Goal: Task Accomplishment & Management: Manage account settings

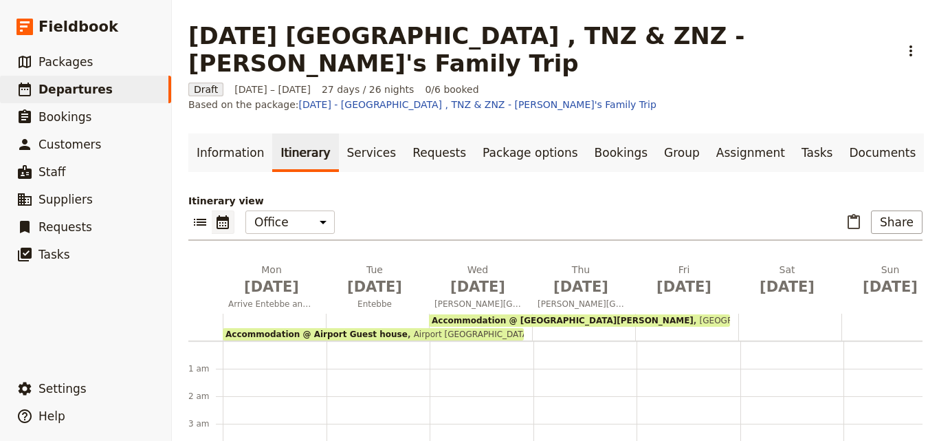
click at [96, 86] on span "Departures" at bounding box center [75, 89] width 74 height 14
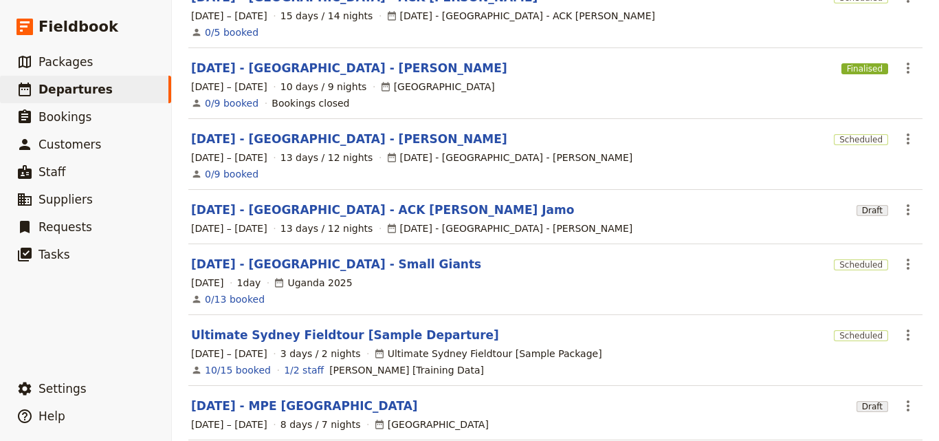
scroll to position [448, 0]
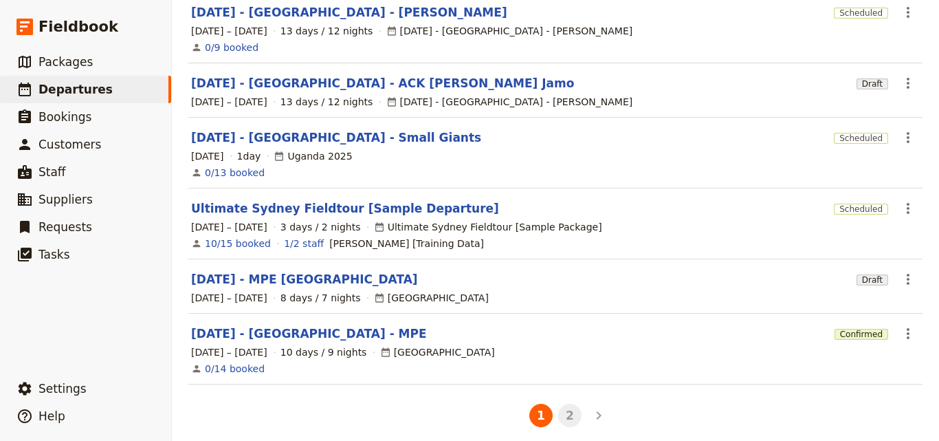
click at [565, 411] on button "2" at bounding box center [569, 414] width 23 height 23
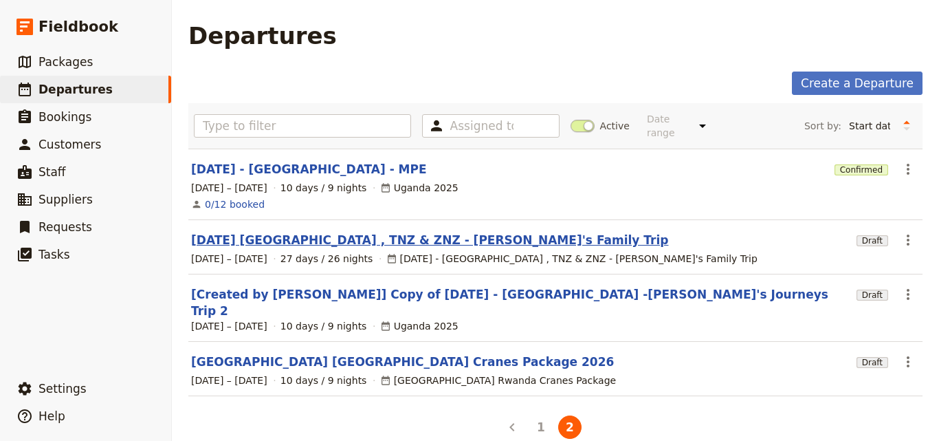
click at [315, 232] on link "[DATE] [GEOGRAPHIC_DATA] , TNZ & ZNZ - [PERSON_NAME]'s Family Trip" at bounding box center [429, 240] width 477 height 16
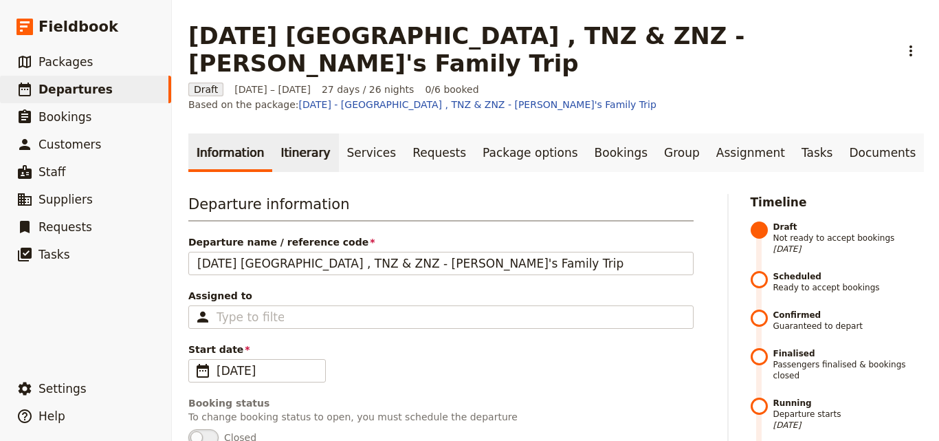
click at [292, 133] on link "Itinerary" at bounding box center [305, 152] width 66 height 38
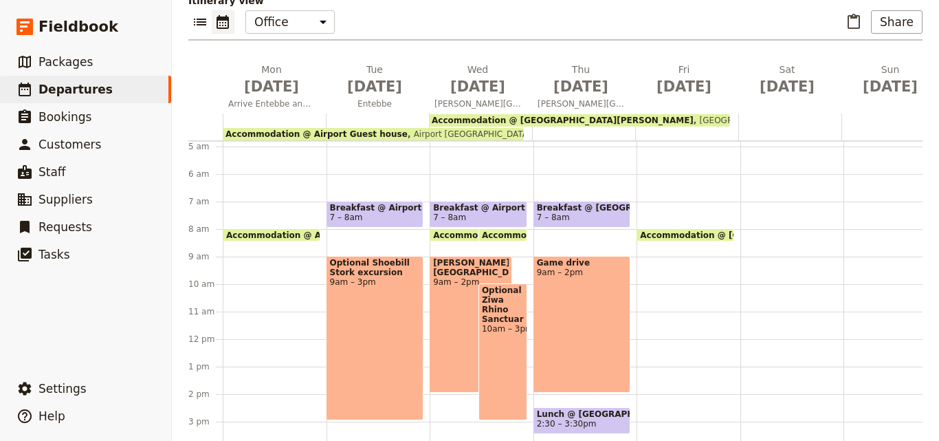
scroll to position [110, 0]
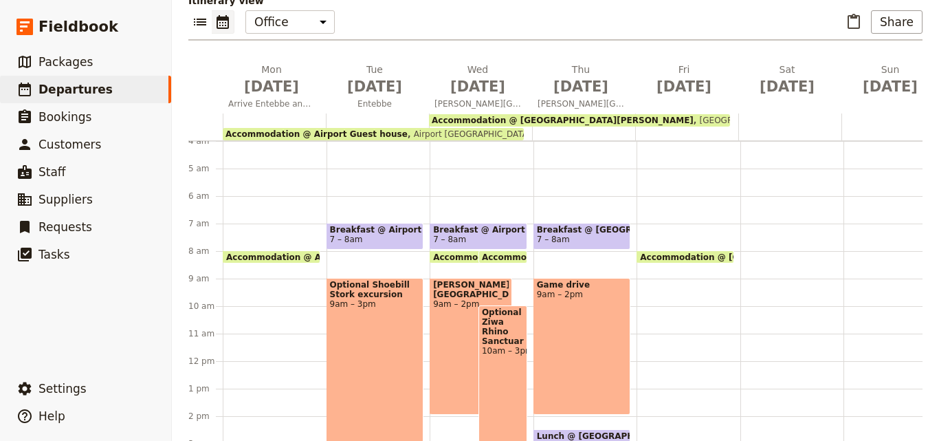
click at [642, 113] on div at bounding box center [686, 126] width 103 height 27
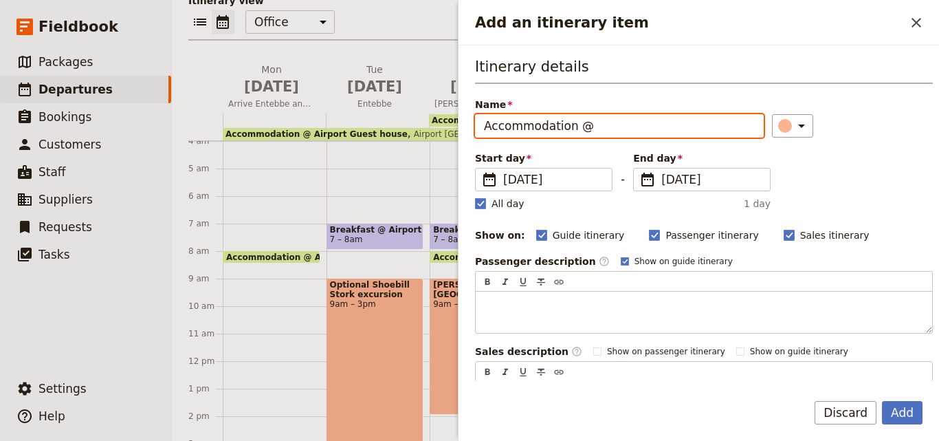
paste input "Amari"
type input "Accommodation @ Amari"
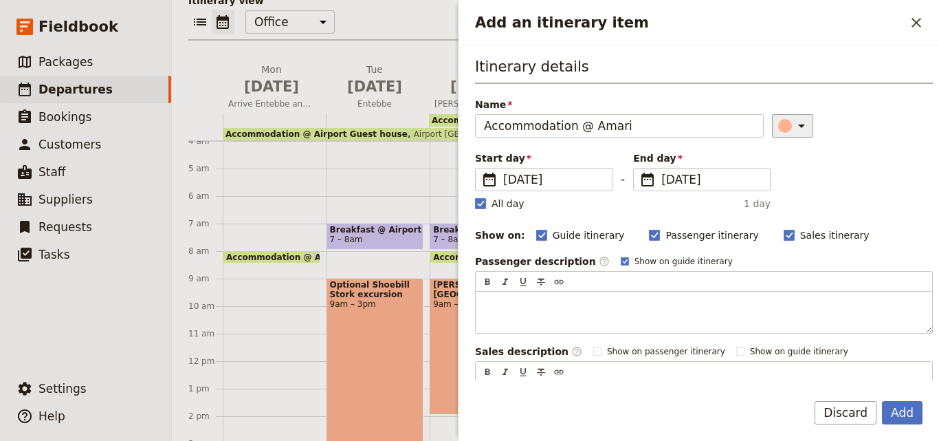
click at [778, 128] on div "Add an itinerary item" at bounding box center [785, 126] width 14 height 14
click at [775, 167] on div "button" at bounding box center [771, 171] width 14 height 14
click at [479, 206] on rect "Add an itinerary item" at bounding box center [480, 203] width 10 height 10
click at [475, 197] on input "All day" at bounding box center [474, 196] width 1 height 1
checkbox input "false"
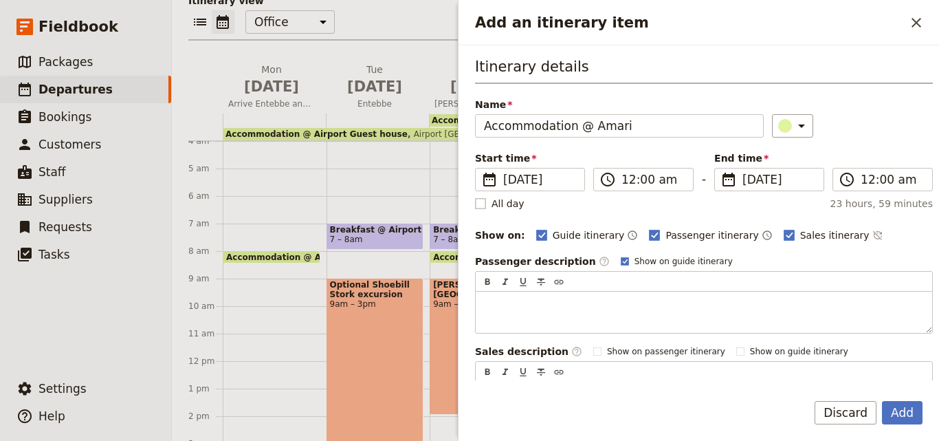
type input "11:59 pm"
click at [745, 183] on span "[DATE]" at bounding box center [778, 179] width 73 height 16
click at [720, 168] on input "[DATE]" at bounding box center [720, 168] width 1 height 1
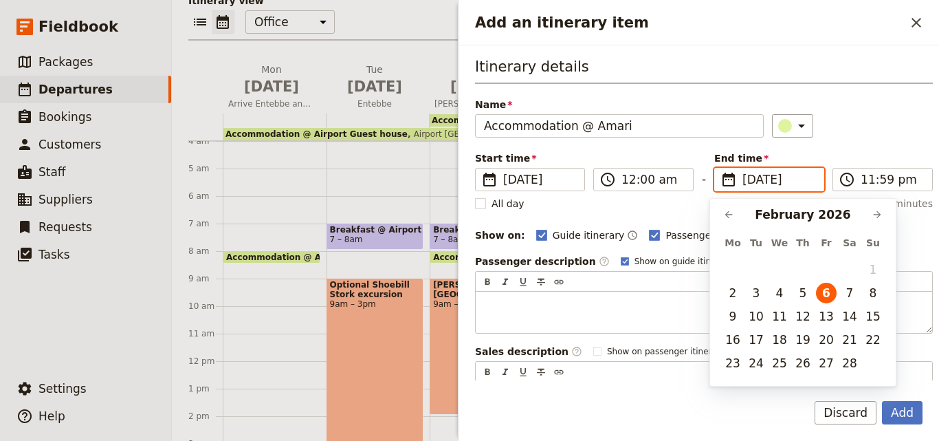
scroll to position [0, 0]
click at [872, 294] on button "8" at bounding box center [873, 292] width 21 height 21
type input "[DATE]"
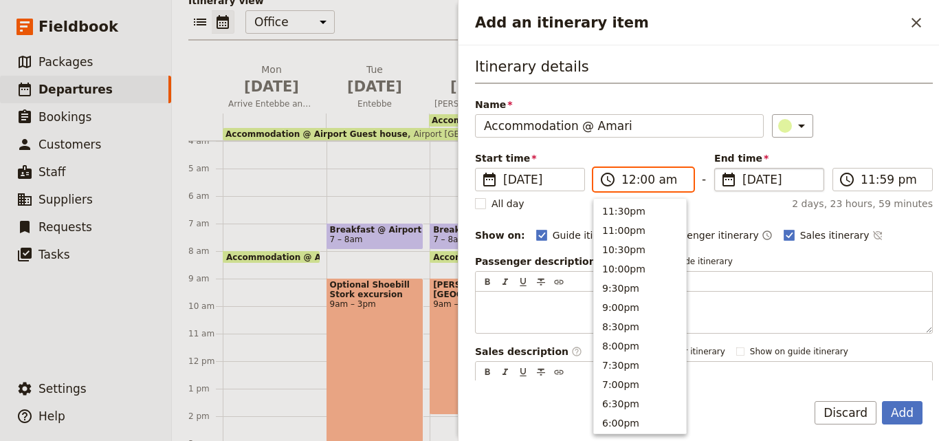
click at [629, 173] on input "12:00 am" at bounding box center [652, 179] width 63 height 16
click at [629, 233] on button "8:30am" at bounding box center [640, 230] width 92 height 19
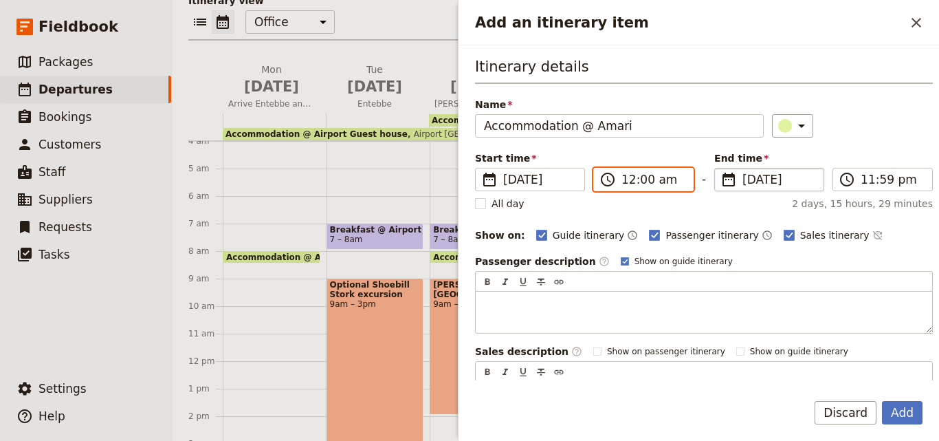
type input "08:30 am"
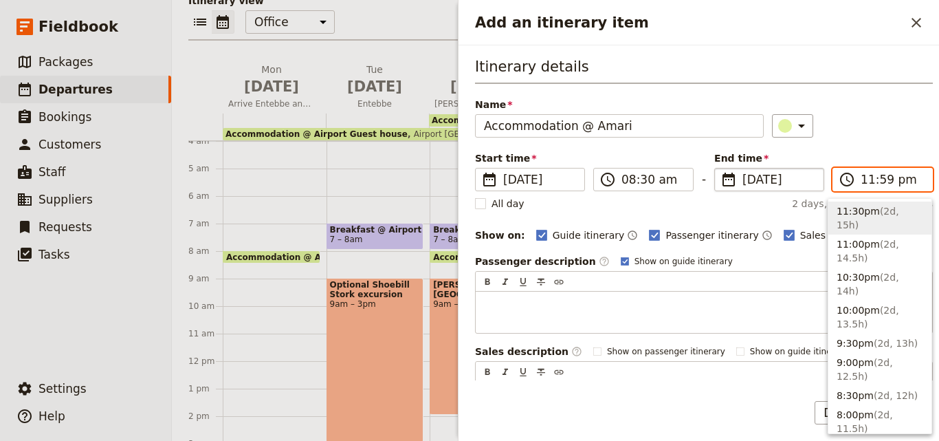
click at [862, 181] on input "11:59 pm" at bounding box center [892, 179] width 63 height 16
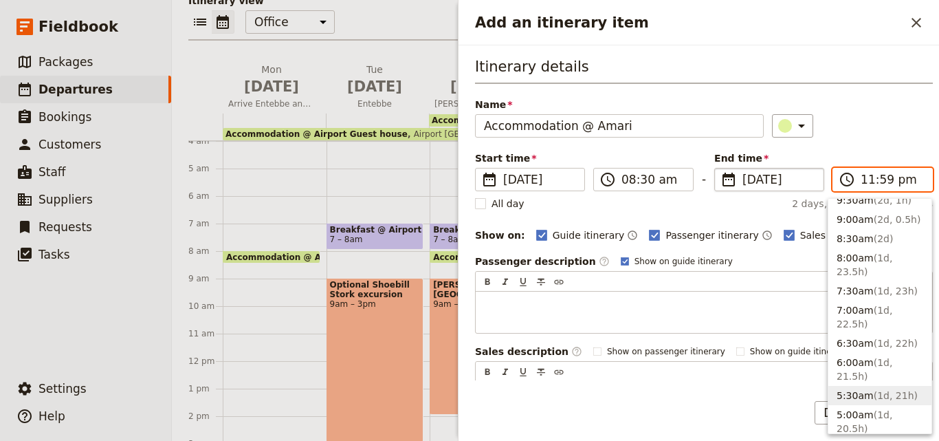
scroll to position [619, 0]
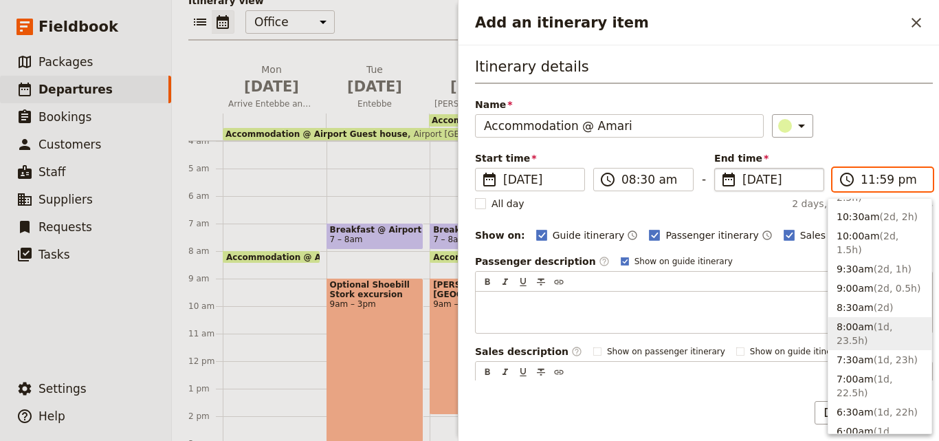
click at [856, 317] on button "8:00am ( 1d, 23.5h )" at bounding box center [879, 333] width 103 height 33
type input "08:00 am"
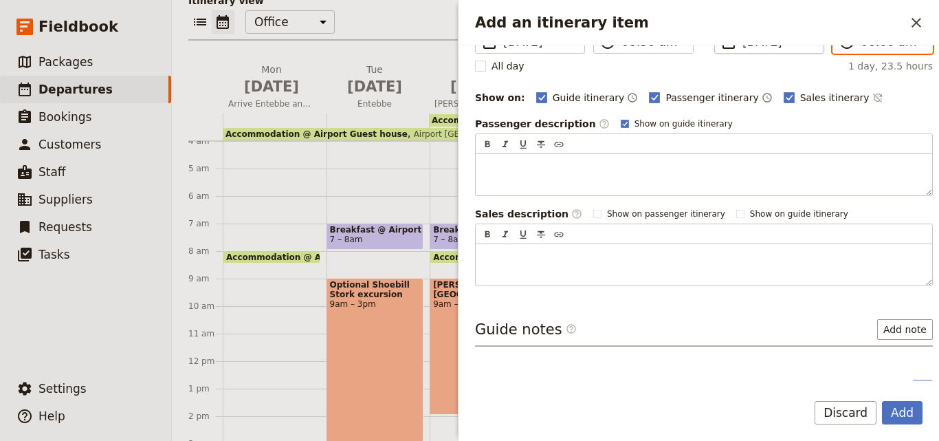
scroll to position [164, 0]
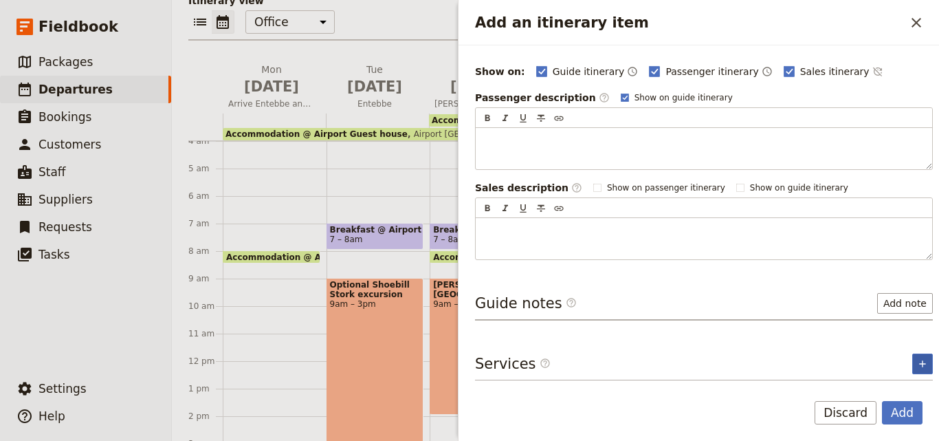
click at [917, 359] on icon "Add service inclusion" at bounding box center [922, 363] width 11 height 11
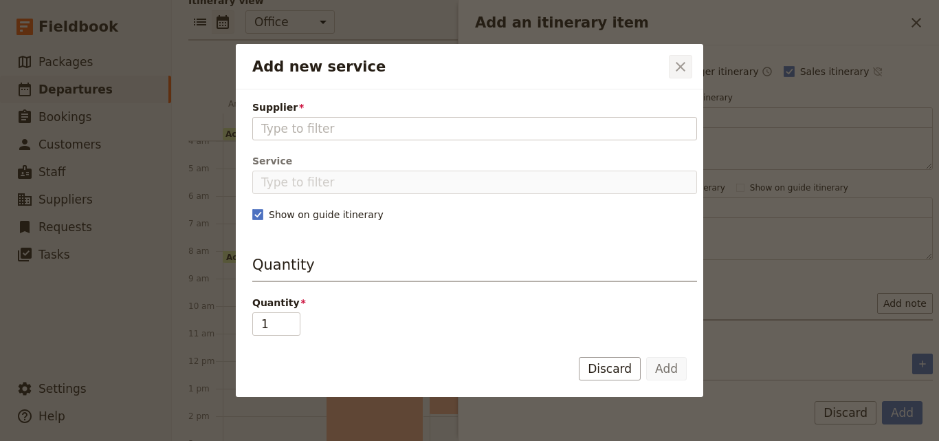
drag, startPoint x: 306, startPoint y: 119, endPoint x: 685, endPoint y: 70, distance: 381.8
click at [685, 70] on icon "Close dialog" at bounding box center [681, 67] width 10 height 10
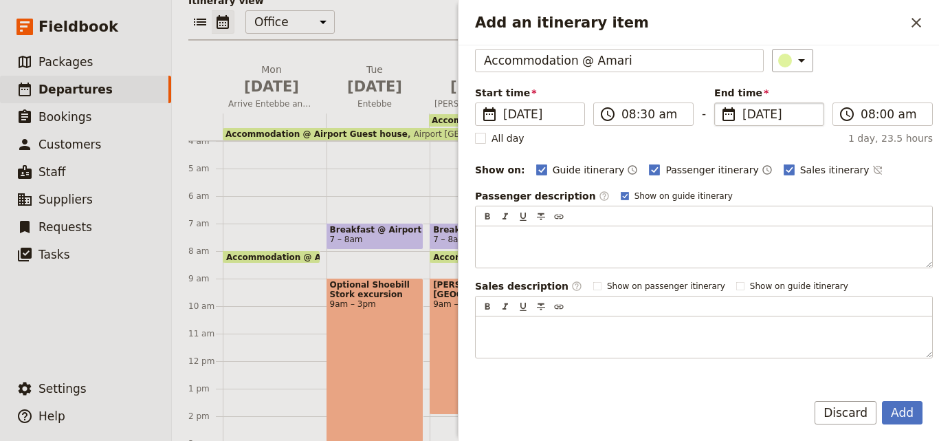
scroll to position [0, 0]
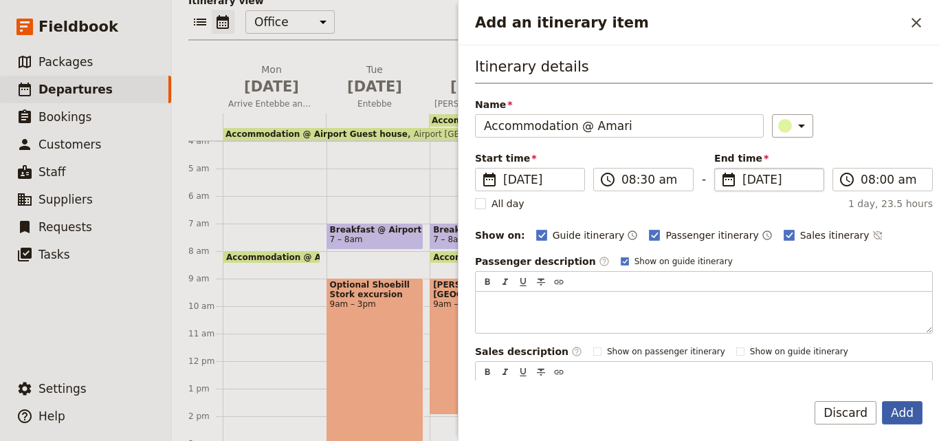
click at [905, 409] on button "Add" at bounding box center [902, 412] width 41 height 23
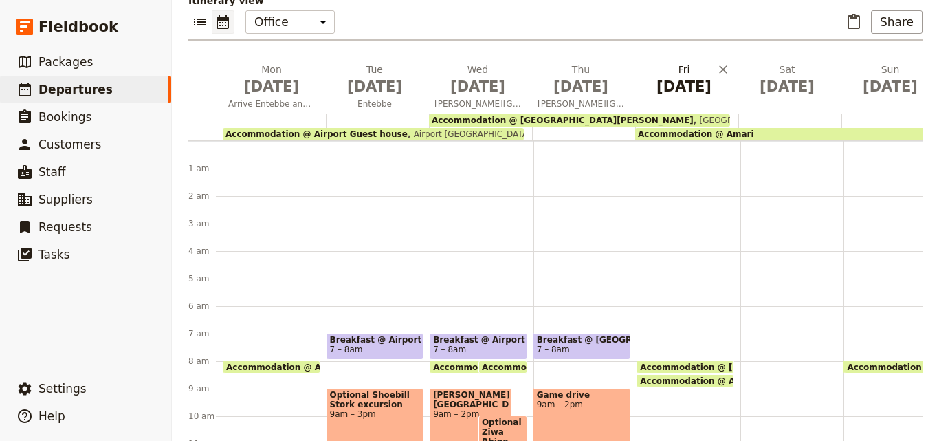
click at [676, 76] on span "[DATE]" at bounding box center [684, 86] width 87 height 21
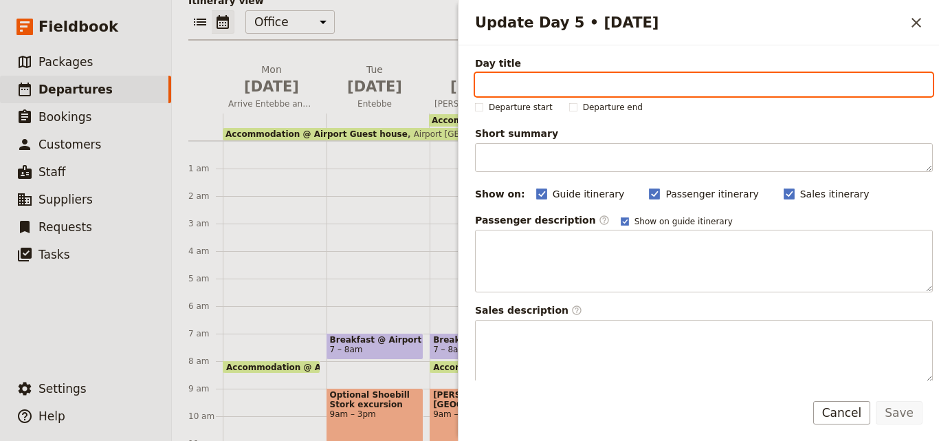
paste input "Amari"
type input "Amari"
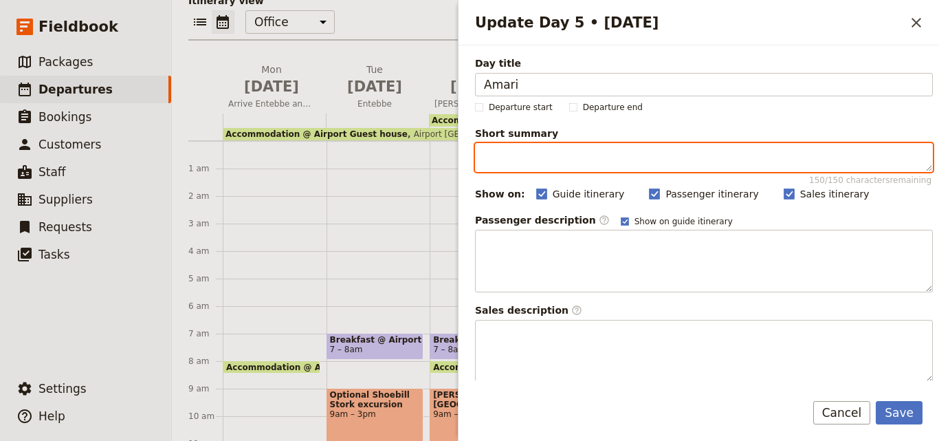
paste textarea "Transfer to Amari by road"
type textarea "Transfer to Amari by road"
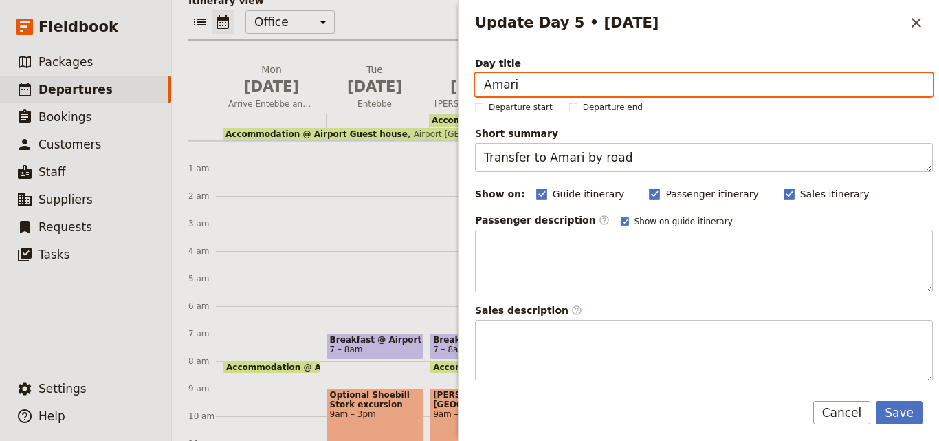
click at [608, 83] on input "Amari" at bounding box center [704, 84] width 458 height 23
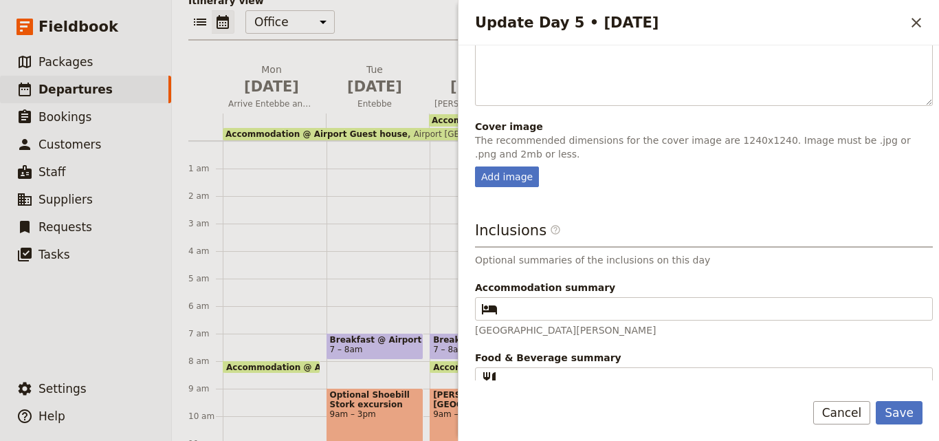
scroll to position [378, 0]
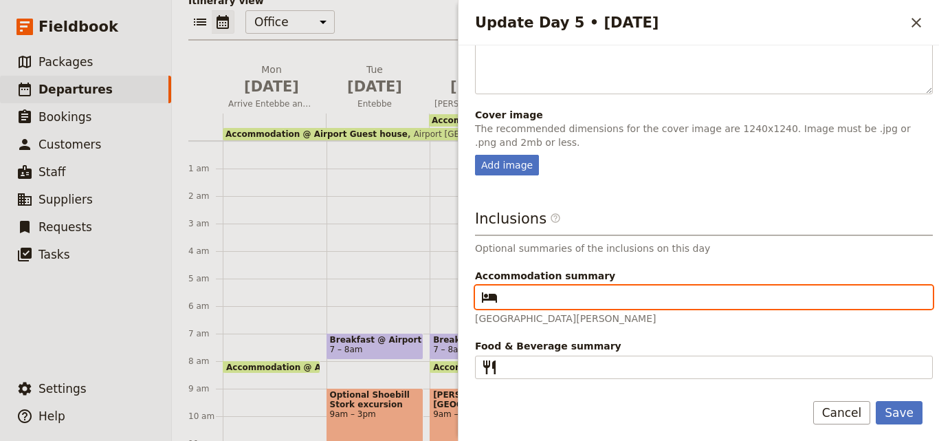
paste input "Amari"
type input "Amari"
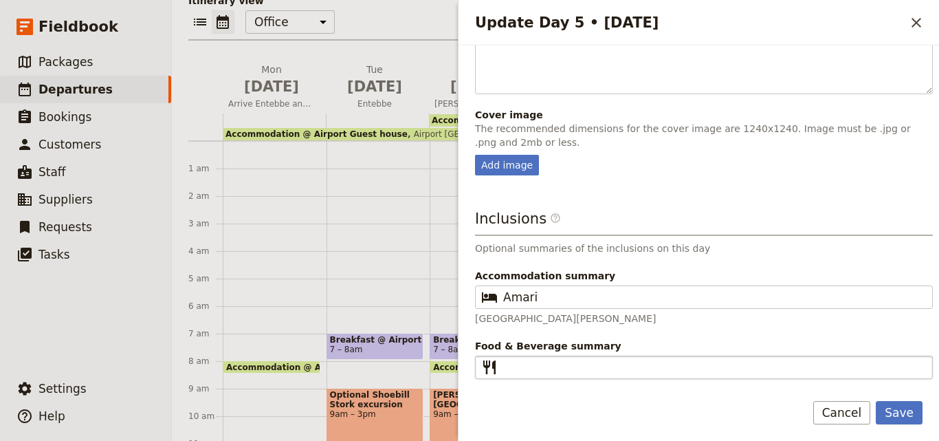
click at [548, 358] on fieldset "​" at bounding box center [704, 366] width 458 height 23
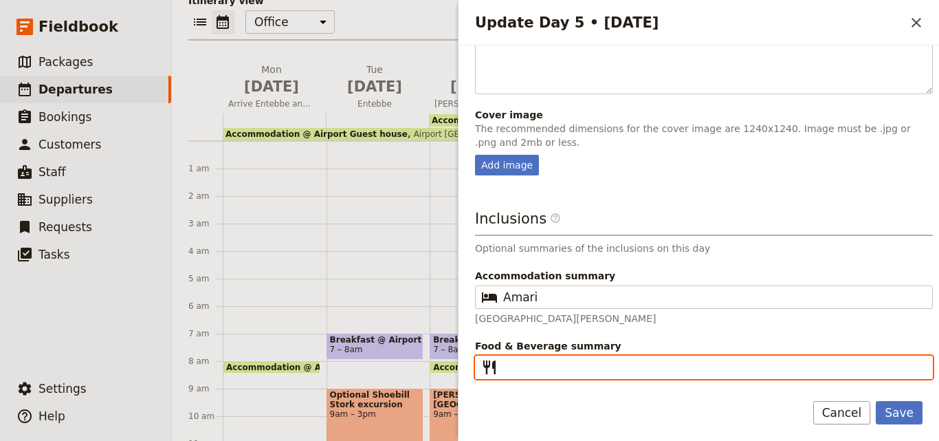
click at [548, 359] on input "Food & Beverage summary ​" at bounding box center [713, 367] width 421 height 16
type input "B"
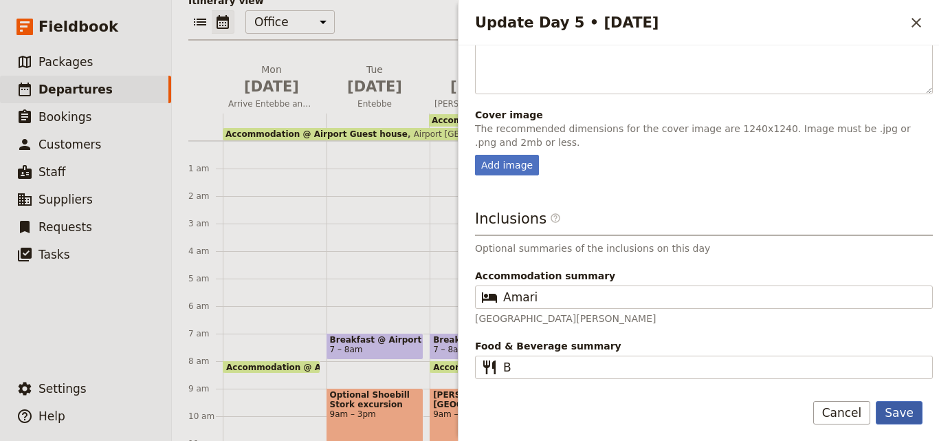
click at [900, 405] on button "Save" at bounding box center [899, 412] width 47 height 23
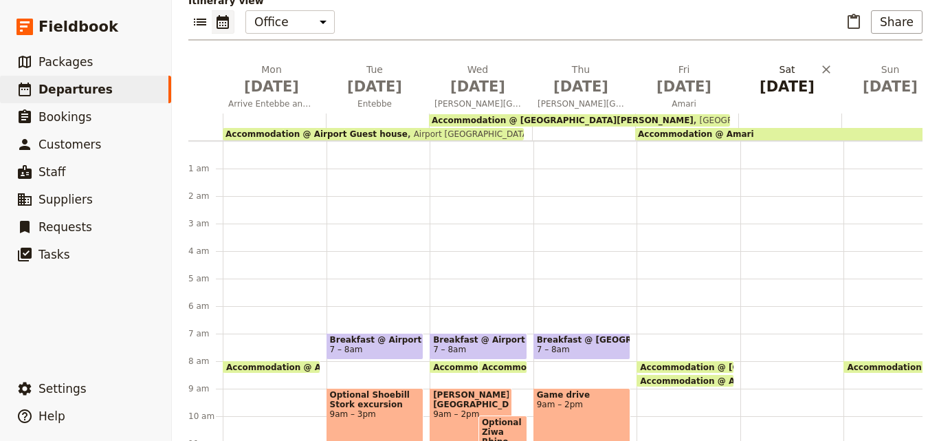
click at [795, 76] on span "[DATE]" at bounding box center [787, 86] width 87 height 21
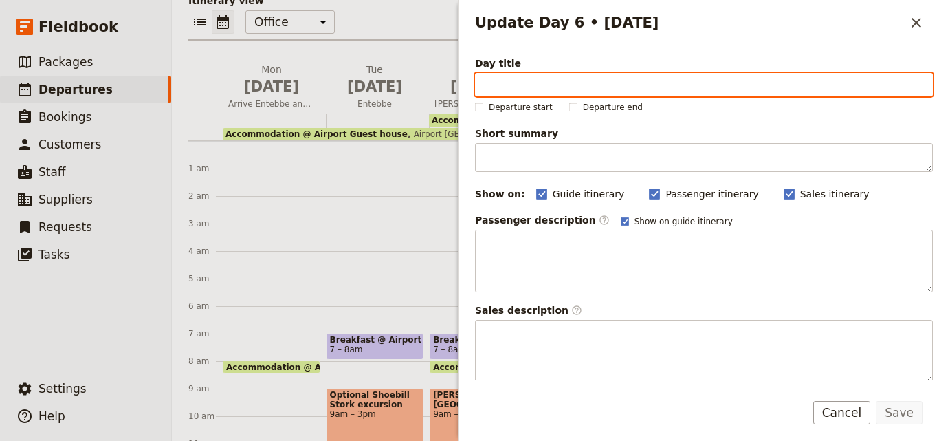
paste input "Amari"
type input "Amari"
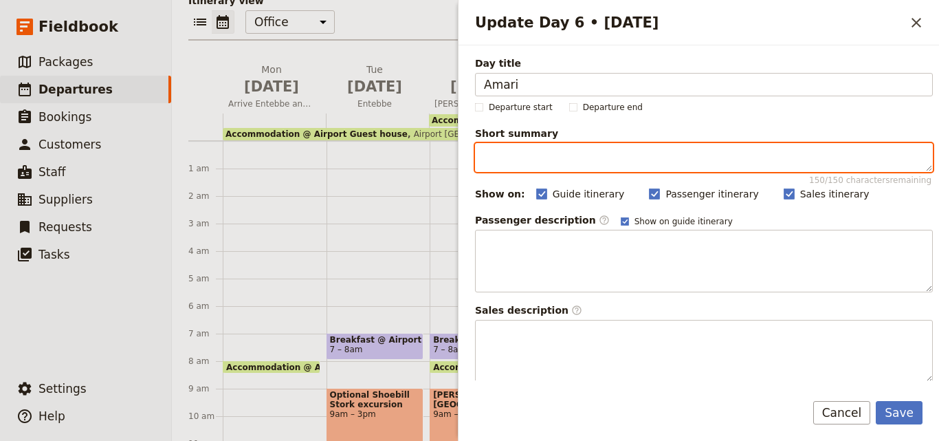
paste textarea "Amari"
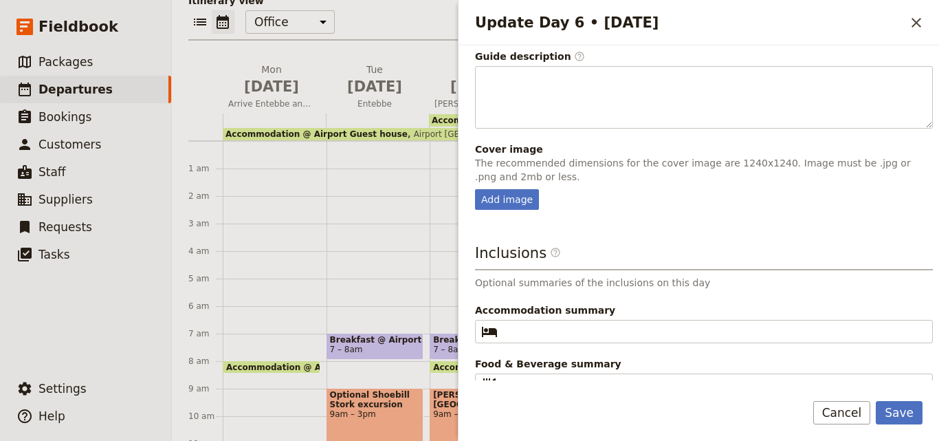
scroll to position [362, 0]
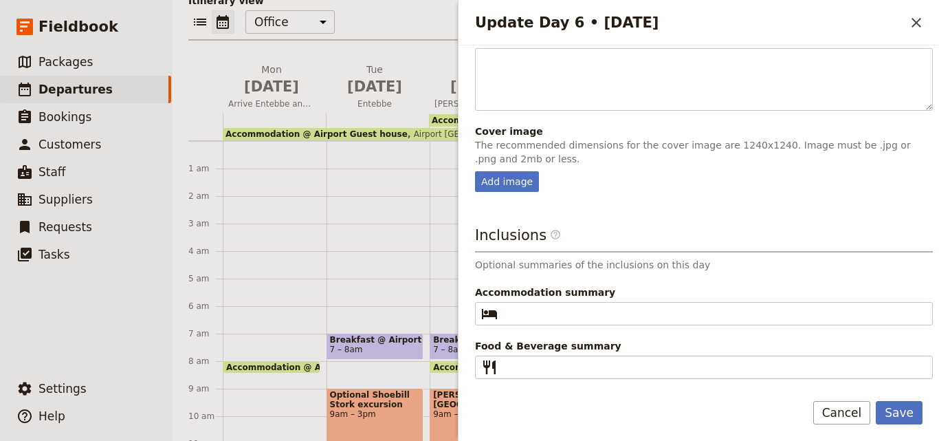
type textarea "Amari"
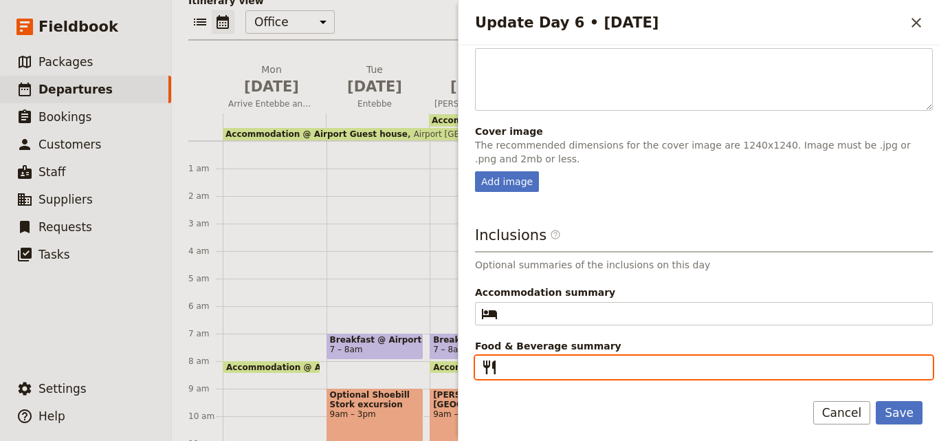
click at [549, 370] on input "Food & Beverage summary ​" at bounding box center [713, 367] width 421 height 16
type input "B"
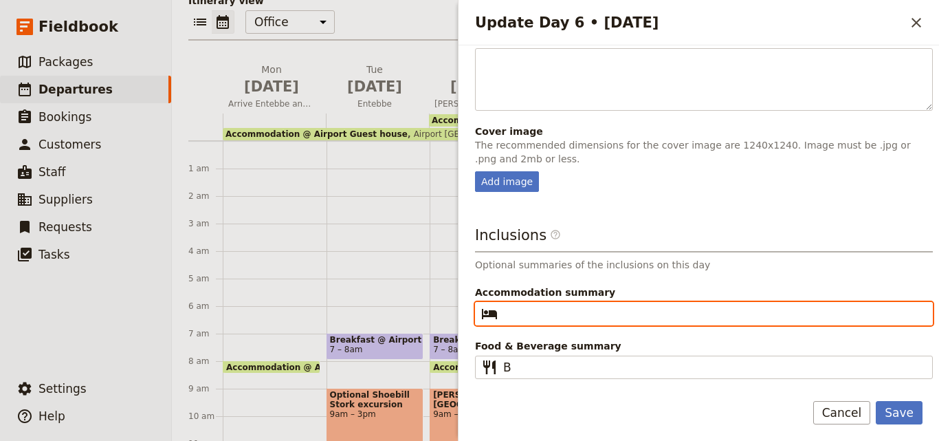
click at [535, 309] on input "Accommodation summary ​" at bounding box center [713, 313] width 421 height 16
paste input "Amari"
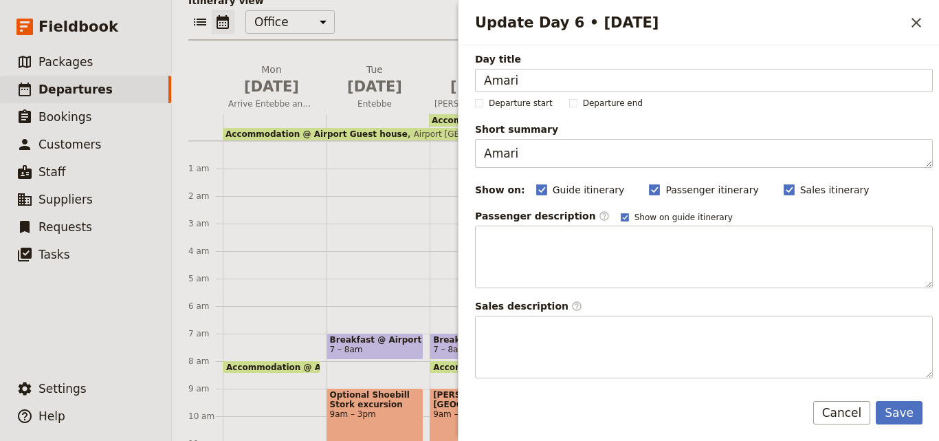
scroll to position [0, 0]
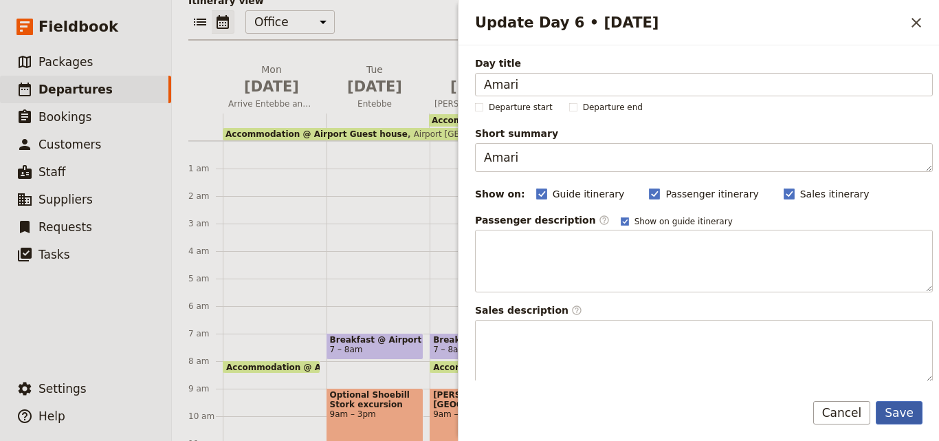
type input "Amari"
click at [895, 407] on button "Save" at bounding box center [899, 412] width 47 height 23
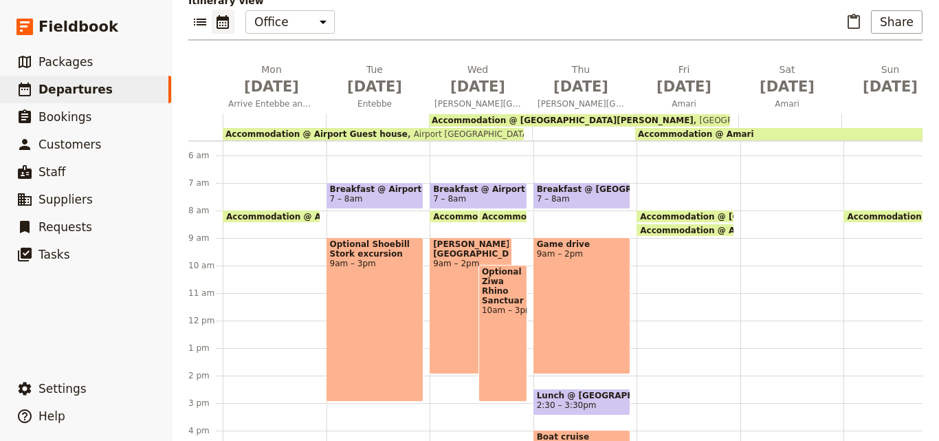
scroll to position [13, 0]
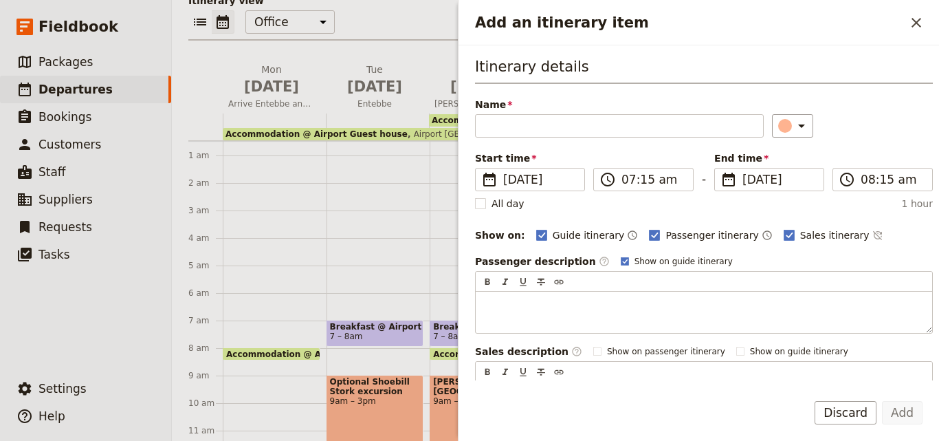
click at [902, 25] on h2 "Add an itinerary item" at bounding box center [690, 22] width 430 height 21
click at [912, 21] on icon "Close drawer" at bounding box center [916, 22] width 16 height 16
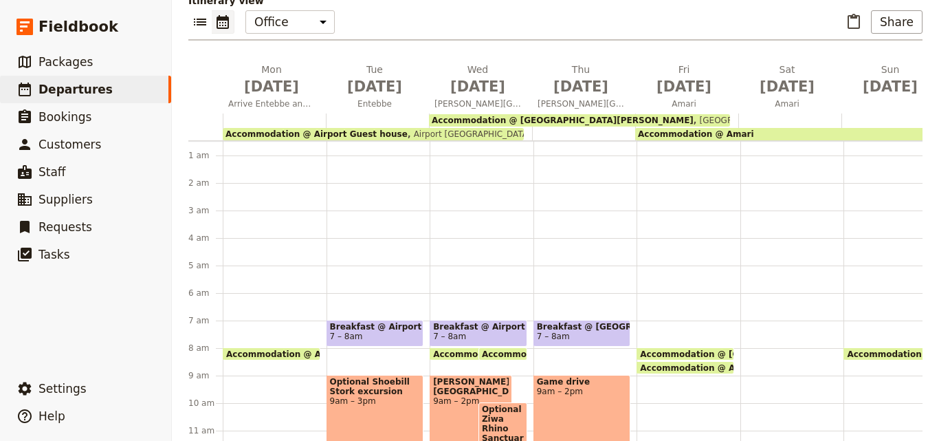
click at [586, 322] on span "Breakfast @ [GEOGRAPHIC_DATA][PERSON_NAME]" at bounding box center [582, 327] width 91 height 10
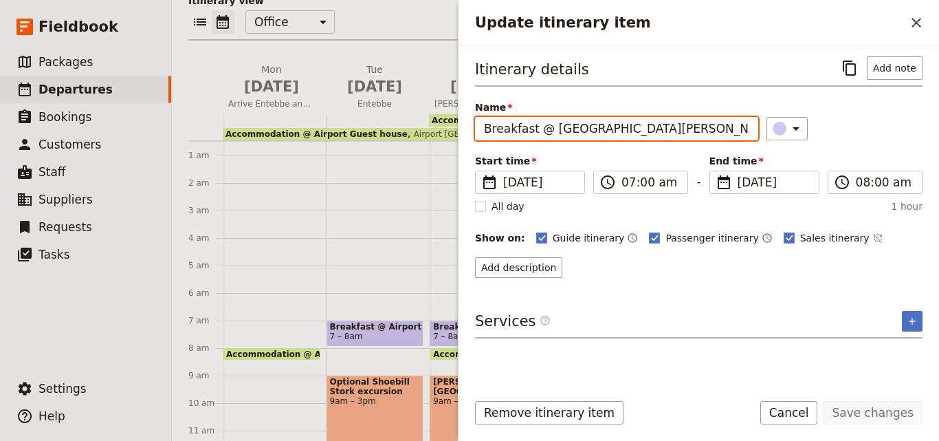
drag, startPoint x: 545, startPoint y: 129, endPoint x: 485, endPoint y: 128, distance: 59.8
click at [485, 128] on input "Breakfast @ [GEOGRAPHIC_DATA][PERSON_NAME]" at bounding box center [616, 128] width 283 height 23
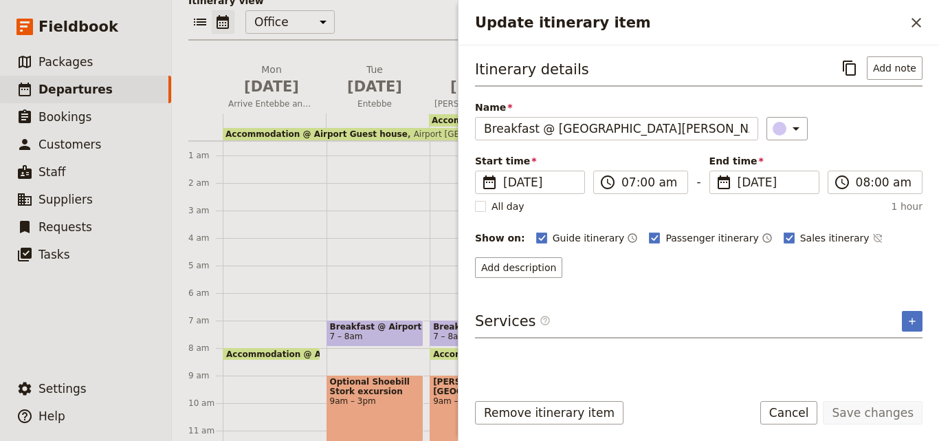
click at [904, 22] on h2 "Update itinerary item" at bounding box center [690, 22] width 430 height 21
click at [908, 22] on icon "Close drawer" at bounding box center [916, 22] width 16 height 16
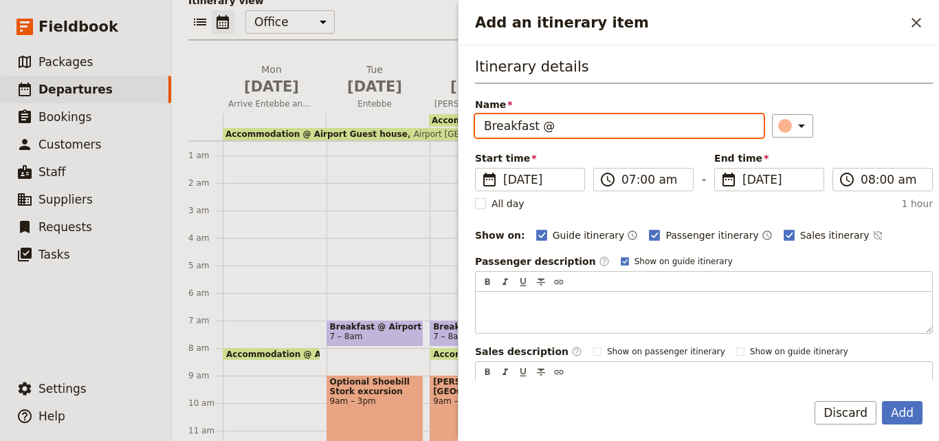
paste input "[GEOGRAPHIC_DATA][PERSON_NAME]"
type input "Breakfast @ [GEOGRAPHIC_DATA][PERSON_NAME]"
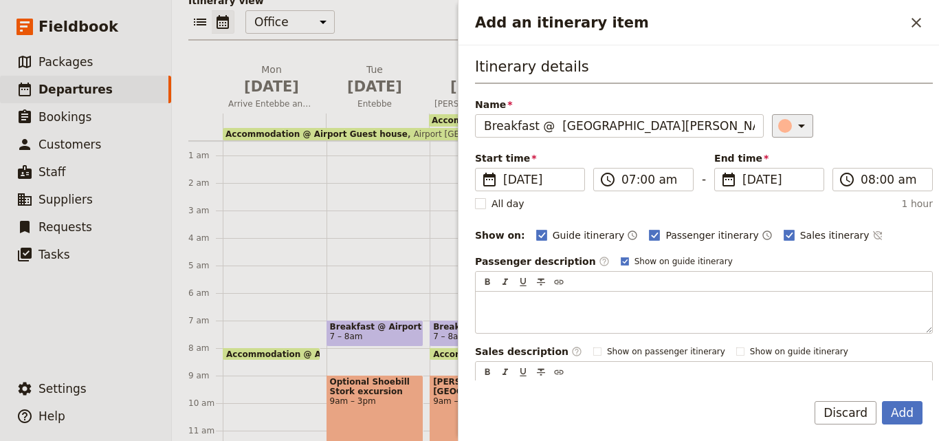
click at [779, 124] on div "​" at bounding box center [794, 126] width 30 height 16
click at [786, 186] on div "button" at bounding box center [788, 188] width 14 height 14
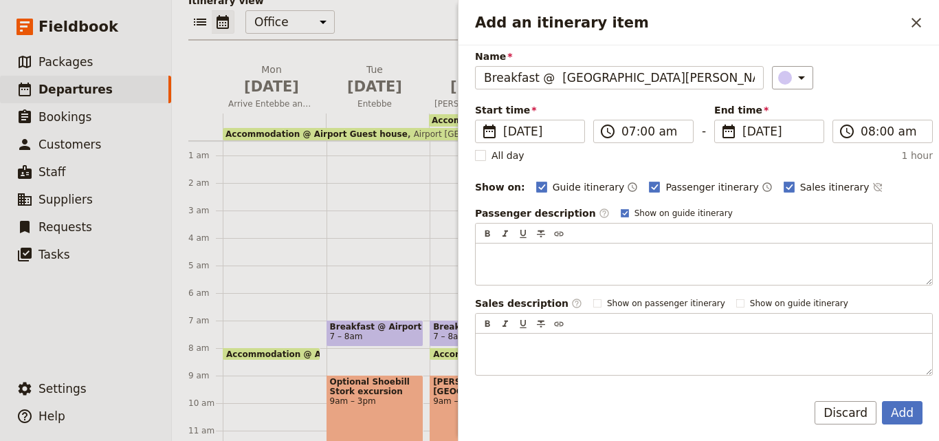
scroll to position [69, 0]
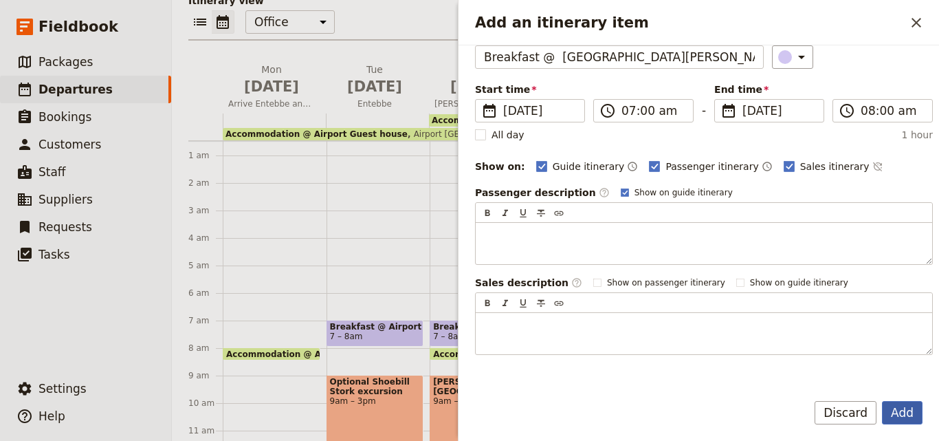
click at [898, 417] on button "Add" at bounding box center [902, 412] width 41 height 23
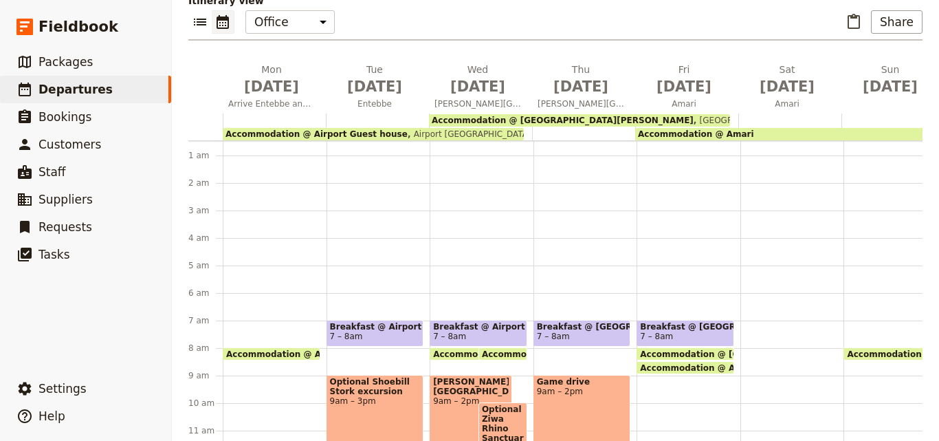
scroll to position [82, 0]
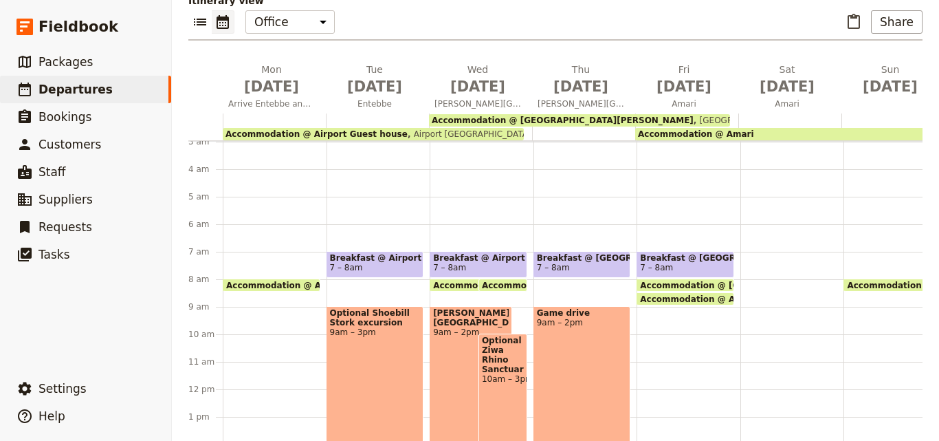
click at [670, 298] on div "Breakfast @ [GEOGRAPHIC_DATA][PERSON_NAME] 7 – 8am Accommodation @ [GEOGRAPHIC_…" at bounding box center [688, 389] width 104 height 660
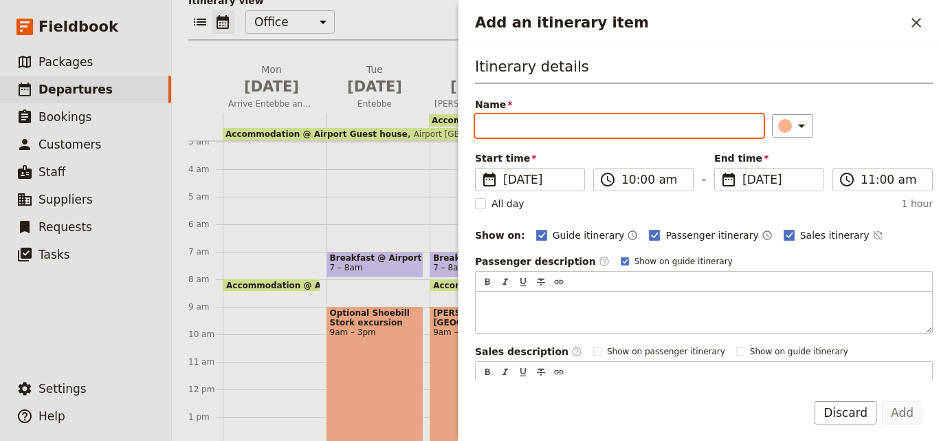
drag, startPoint x: 562, startPoint y: 112, endPoint x: 507, endPoint y: 122, distance: 55.9
paste input "Transfer to Amari by road"
click at [485, 120] on input "Transfer to Amari by road" at bounding box center [619, 125] width 289 height 23
type input "Transfer to Amari by road"
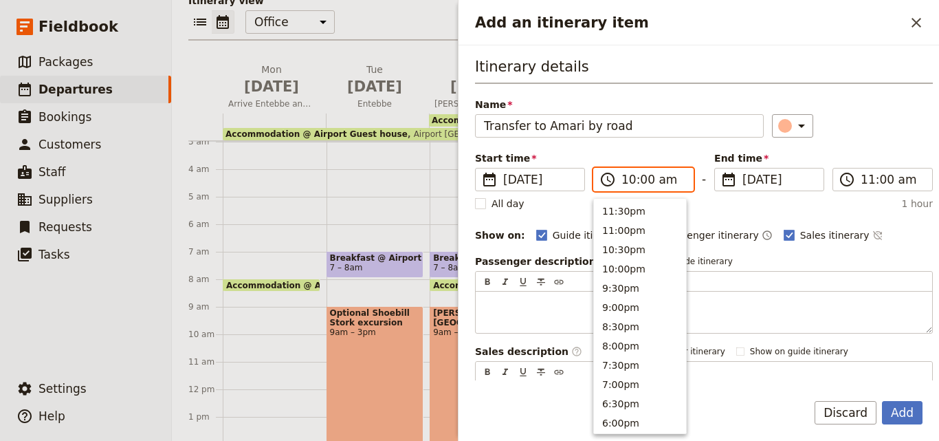
click at [630, 184] on input "10:00 am" at bounding box center [652, 179] width 63 height 16
click at [624, 210] on li "10:00am" at bounding box center [640, 208] width 92 height 19
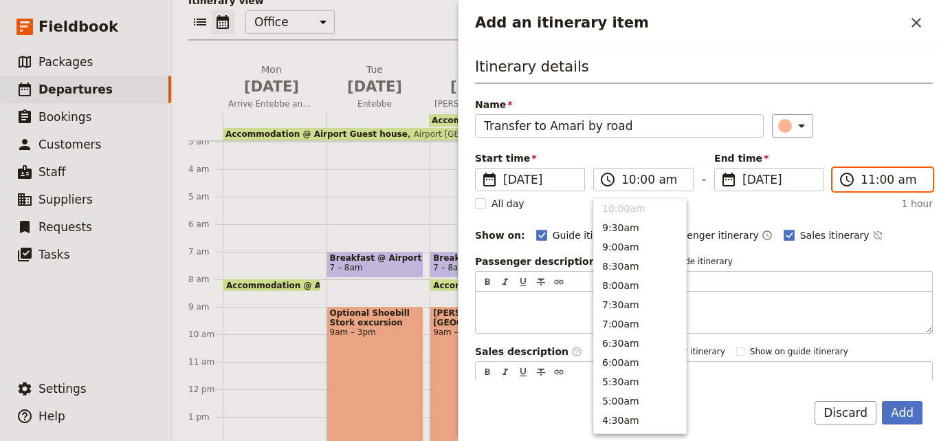
click at [861, 185] on input "11:00 am" at bounding box center [892, 179] width 63 height 16
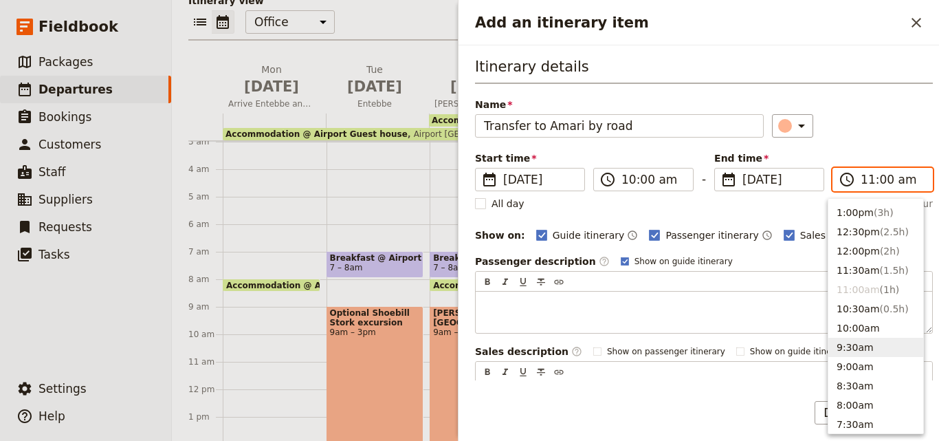
scroll to position [346, 0]
click at [858, 271] on button "1:00pm ( 3h )" at bounding box center [875, 268] width 95 height 19
type input "01:00 pm"
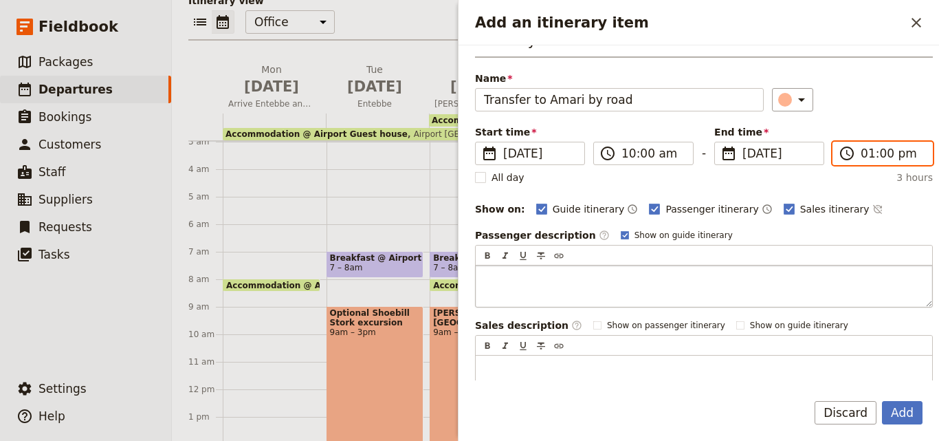
scroll to position [0, 0]
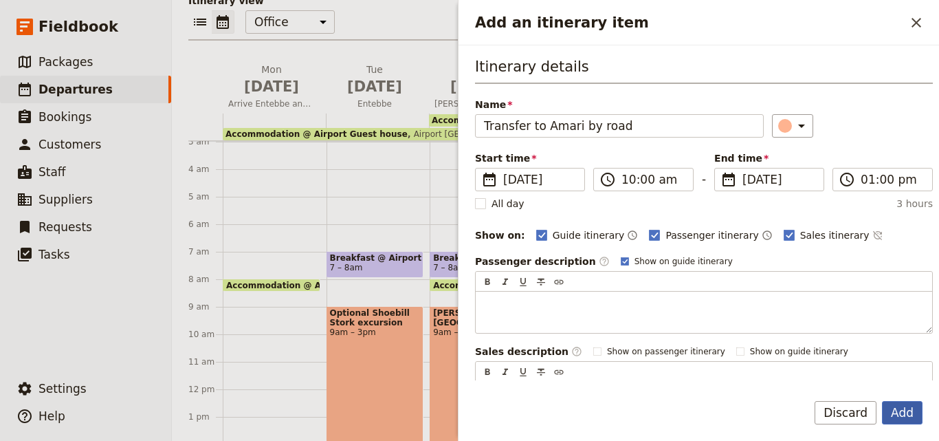
click at [904, 419] on button "Add" at bounding box center [902, 412] width 41 height 23
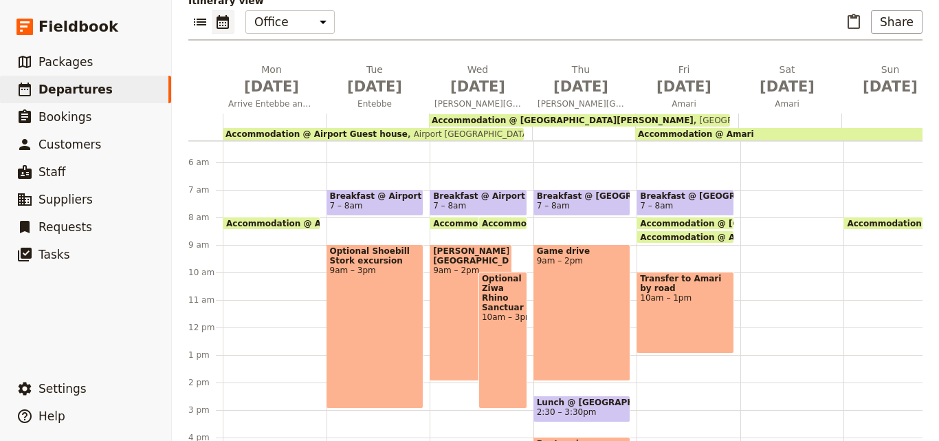
scroll to position [6, 0]
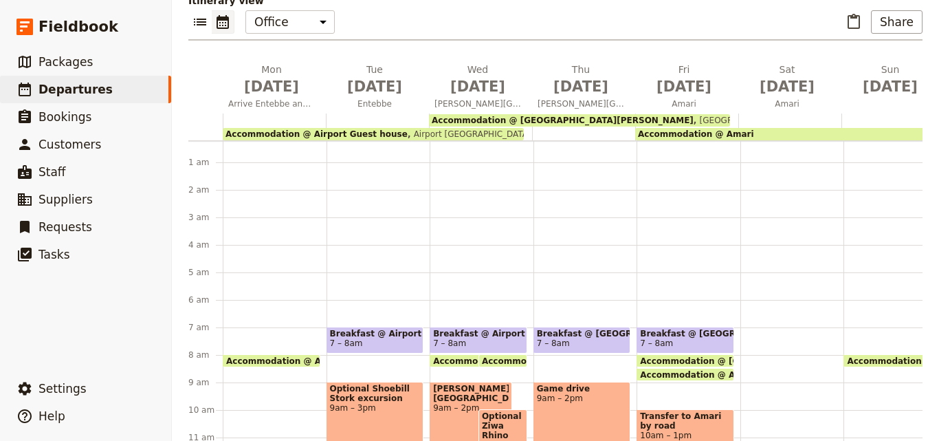
click at [698, 338] on span "7 – 8am" at bounding box center [685, 343] width 91 height 10
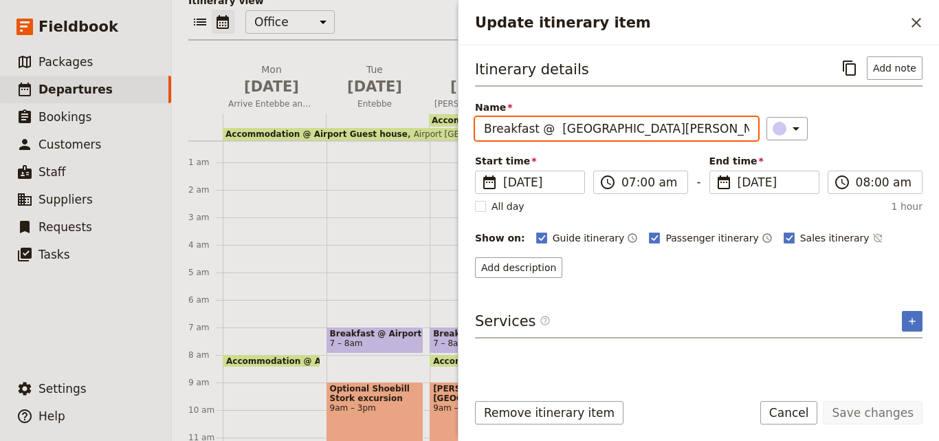
drag, startPoint x: 664, startPoint y: 133, endPoint x: 641, endPoint y: 133, distance: 22.7
click at [597, 129] on input "Breakfast @ [GEOGRAPHIC_DATA][PERSON_NAME]" at bounding box center [616, 128] width 283 height 23
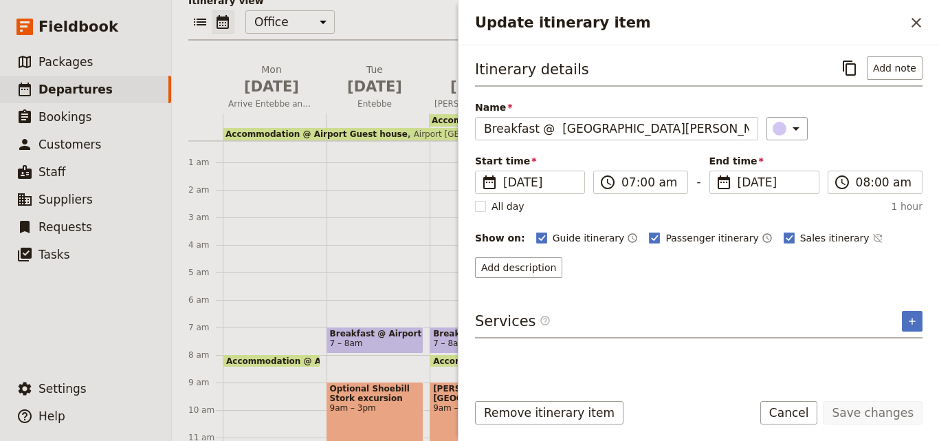
click at [667, 95] on div "Itinerary details ​ Add note Name Breakfast @ [GEOGRAPHIC_DATA][PERSON_NAME] ​ …" at bounding box center [698, 166] width 447 height 221
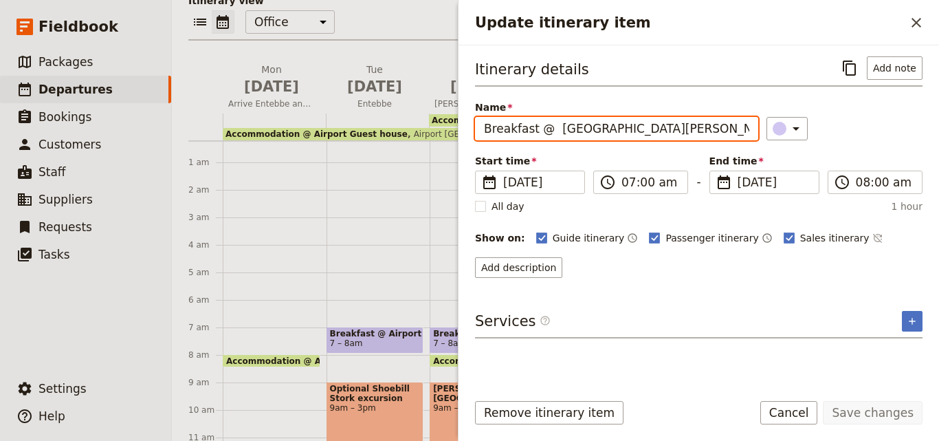
drag, startPoint x: 546, startPoint y: 129, endPoint x: 482, endPoint y: 127, distance: 63.9
click at [482, 127] on input "Breakfast @ [GEOGRAPHIC_DATA][PERSON_NAME]" at bounding box center [616, 128] width 283 height 23
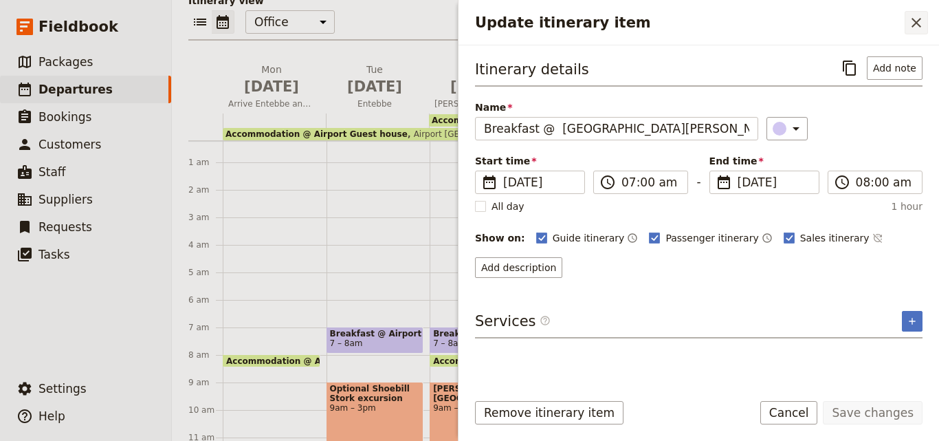
click at [926, 21] on button "​" at bounding box center [916, 22] width 23 height 23
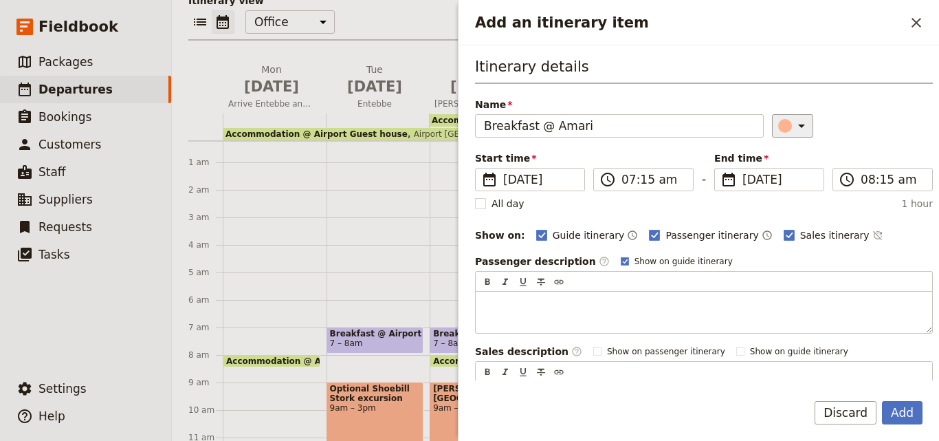
type input "Breakfast @ Amari"
click at [788, 137] on button "​" at bounding box center [792, 125] width 41 height 23
click at [786, 187] on div "button" at bounding box center [788, 188] width 14 height 14
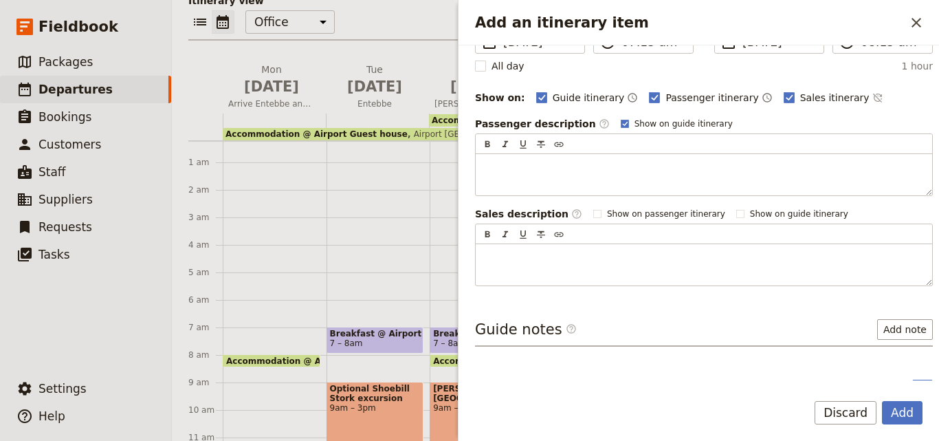
scroll to position [0, 0]
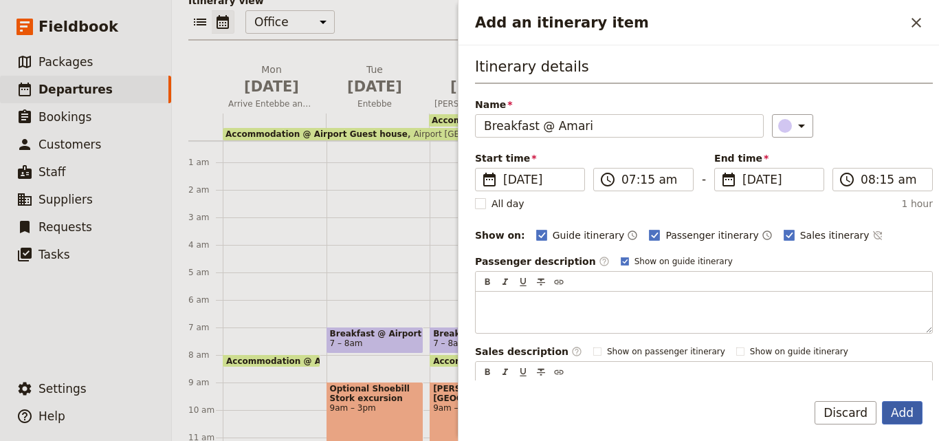
click at [911, 413] on button "Add" at bounding box center [902, 412] width 41 height 23
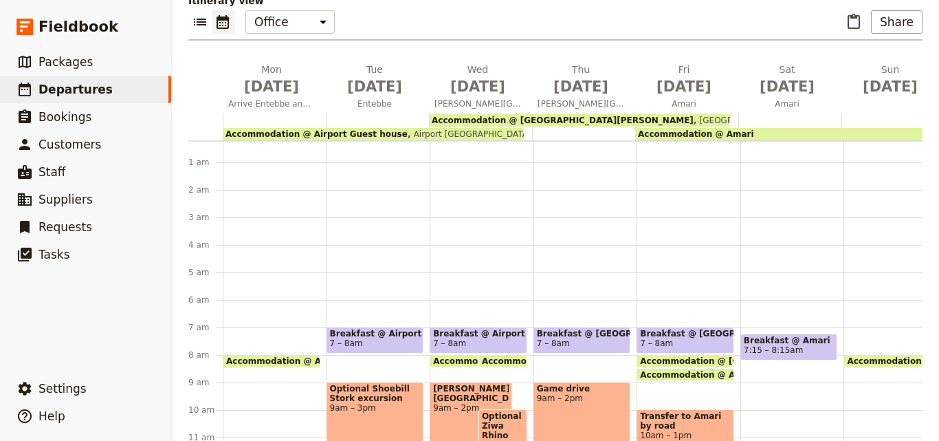
click at [757, 354] on span at bounding box center [789, 356] width 96 height 5
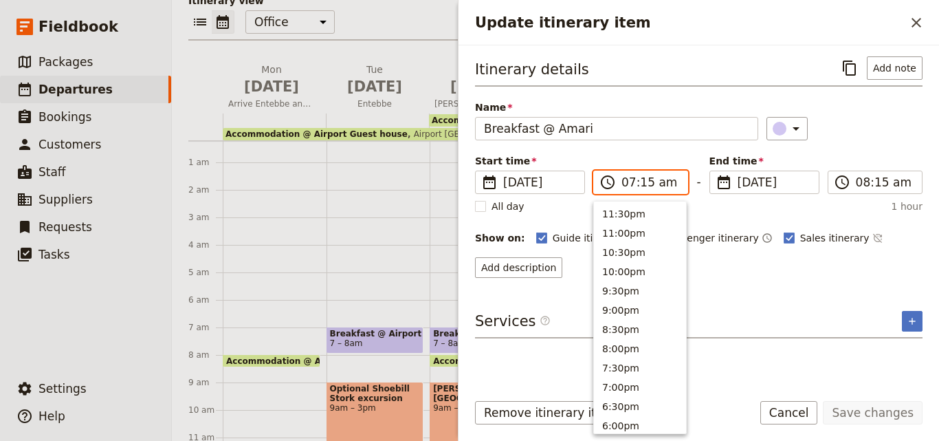
click at [627, 184] on input "07:15 am" at bounding box center [650, 182] width 58 height 16
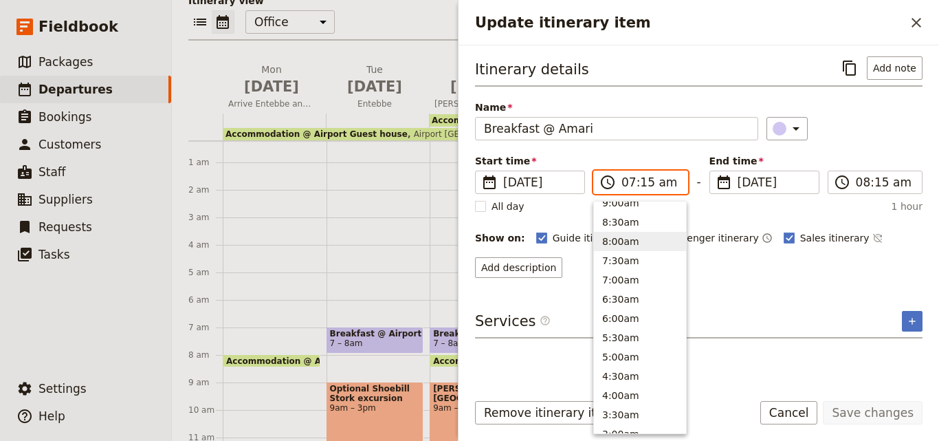
click at [625, 243] on button "8:00am" at bounding box center [640, 241] width 92 height 19
type input "08:00 am"
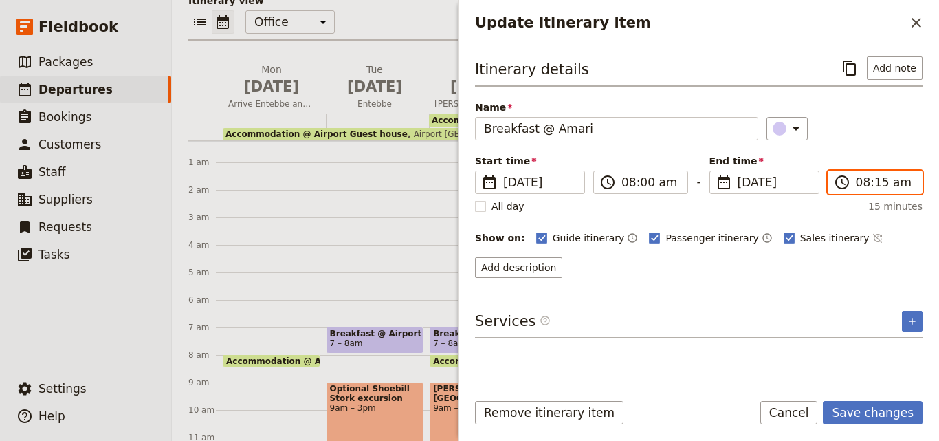
click at [866, 186] on input "08:15 am" at bounding box center [885, 182] width 58 height 16
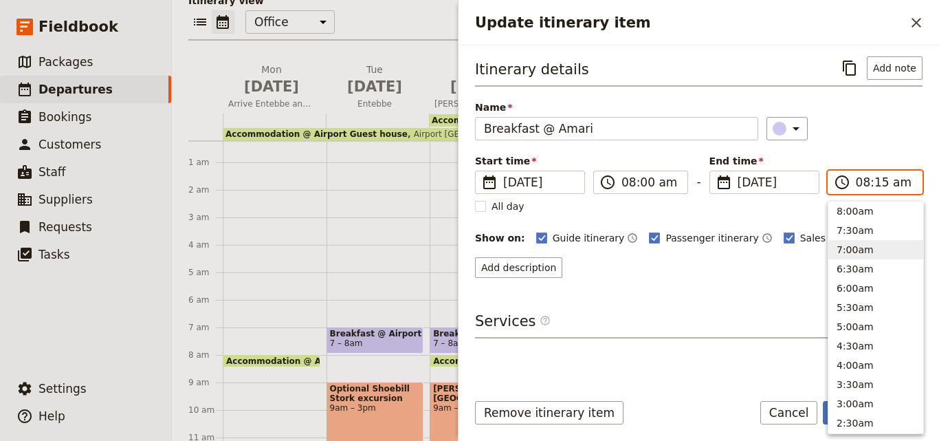
scroll to position [531, 0]
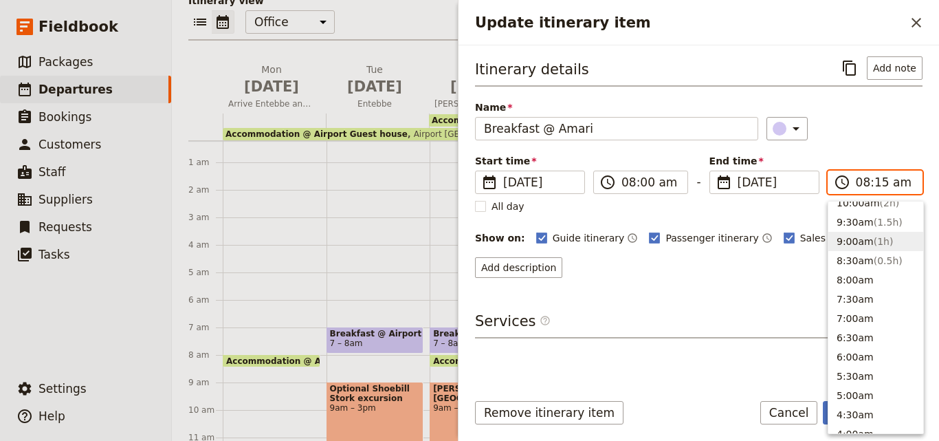
click at [846, 248] on button "9:00am ( 1h )" at bounding box center [875, 241] width 95 height 19
type input "09:00 am"
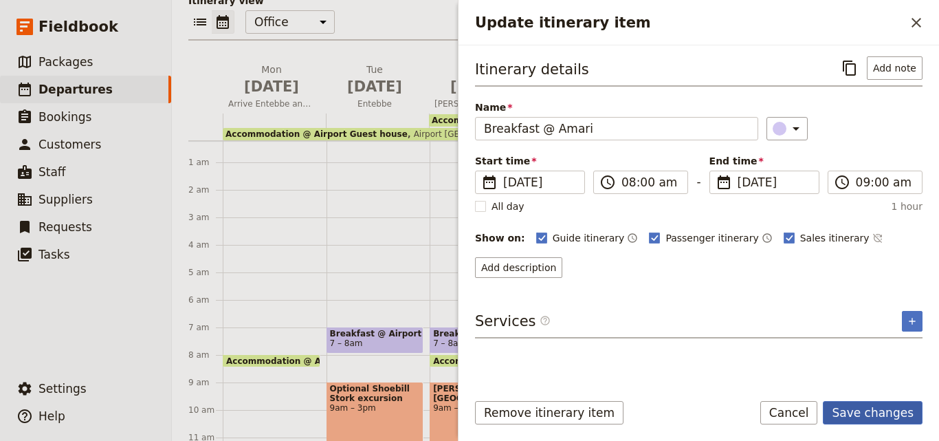
click at [896, 401] on button "Save changes" at bounding box center [873, 412] width 100 height 23
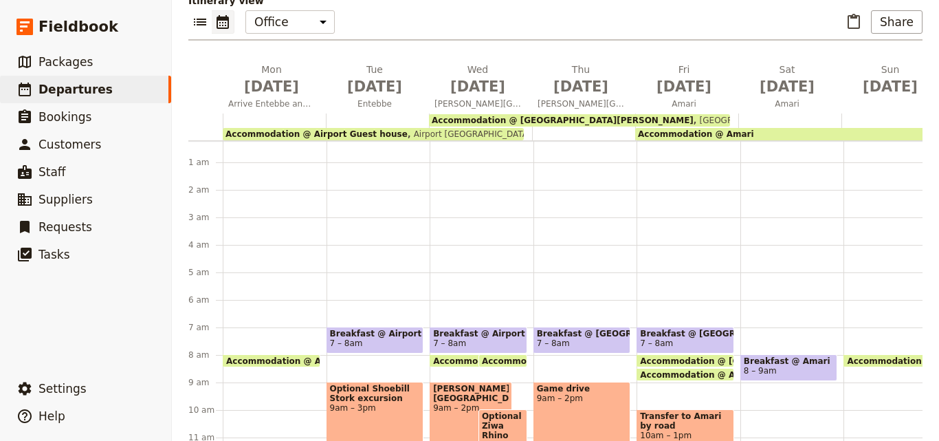
scroll to position [144, 0]
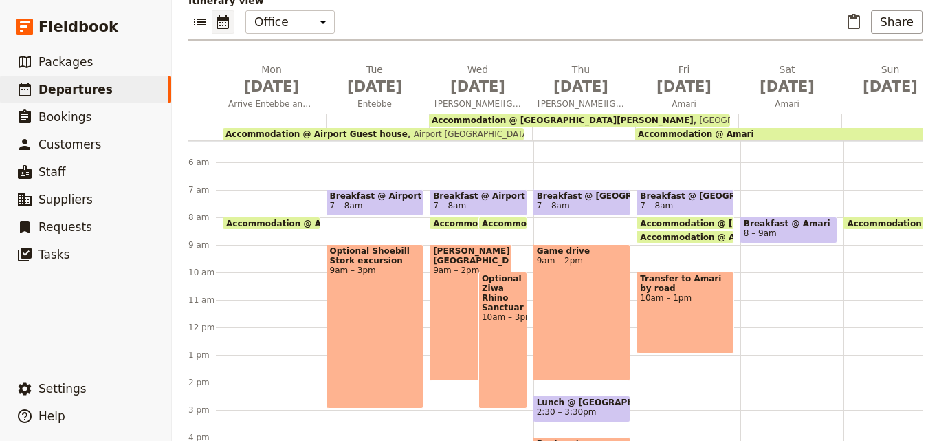
click at [757, 247] on div "Breakfast @ Amari 8 – 9am" at bounding box center [792, 327] width 104 height 660
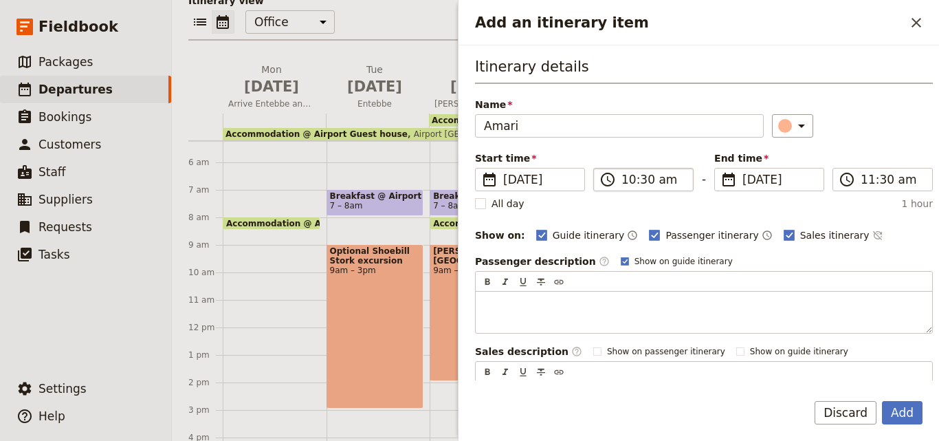
type input "Amari"
click at [643, 185] on input "10:30 am" at bounding box center [652, 179] width 63 height 16
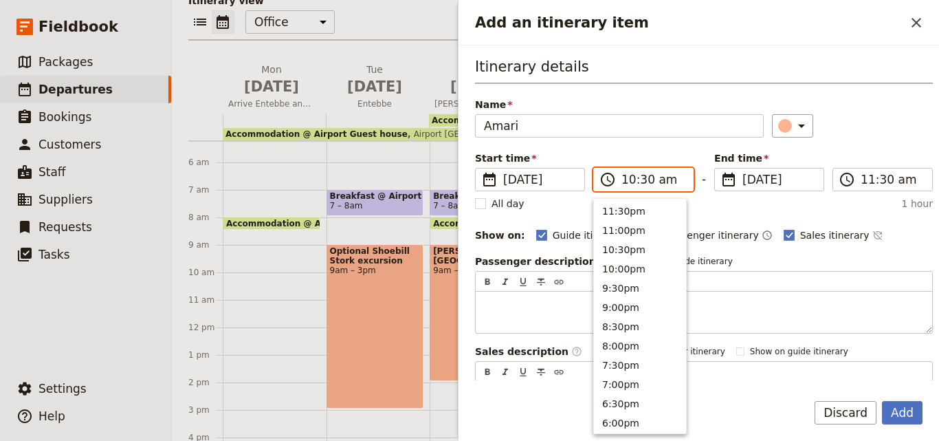
scroll to position [503, 0]
click at [643, 185] on input "10:30 am" at bounding box center [652, 179] width 63 height 16
click at [643, 175] on input "10:30 am" at bounding box center [652, 179] width 63 height 16
type input "10:00 am"
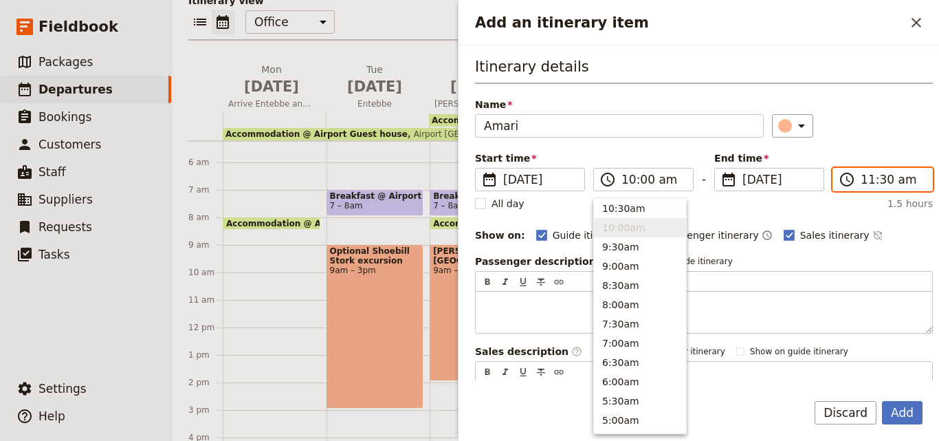
click at [880, 182] on input "11:30 am" at bounding box center [892, 179] width 63 height 16
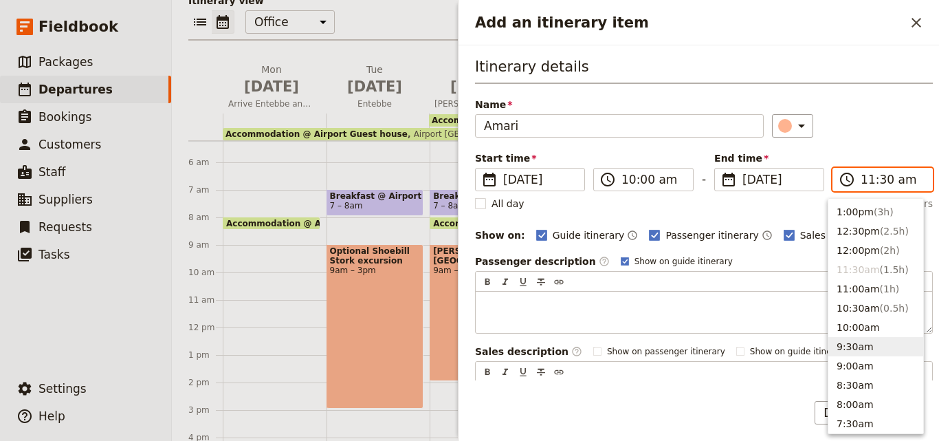
scroll to position [327, 0]
click at [864, 216] on button "3:00pm ( 5h )" at bounding box center [875, 210] width 95 height 19
type input "03:00 pm"
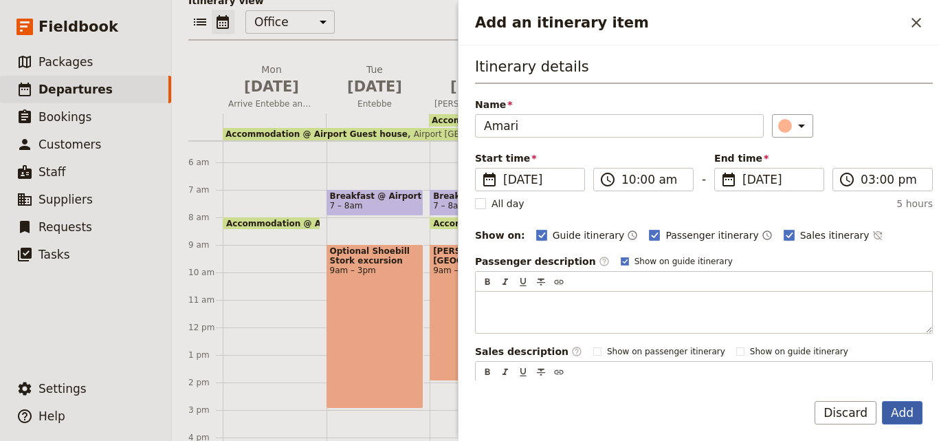
click at [900, 414] on button "Add" at bounding box center [902, 412] width 41 height 23
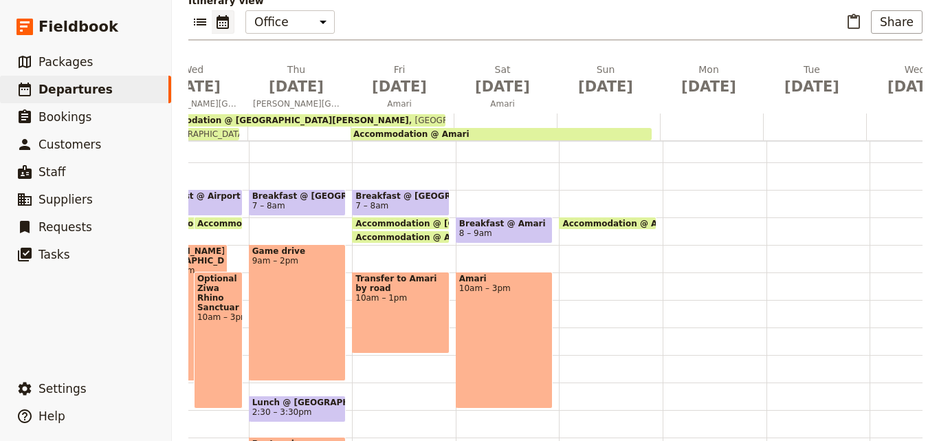
scroll to position [0, 331]
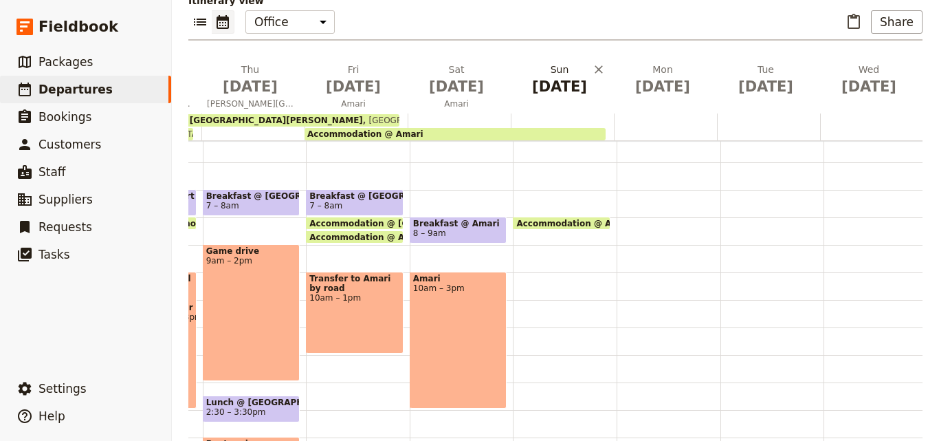
click at [562, 63] on button "[DATE]" at bounding box center [562, 83] width 103 height 40
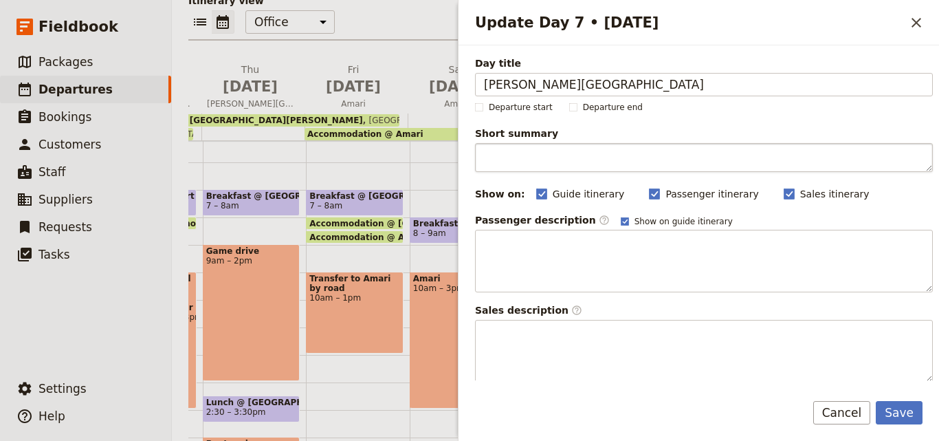
type input "[PERSON_NAME][GEOGRAPHIC_DATA]"
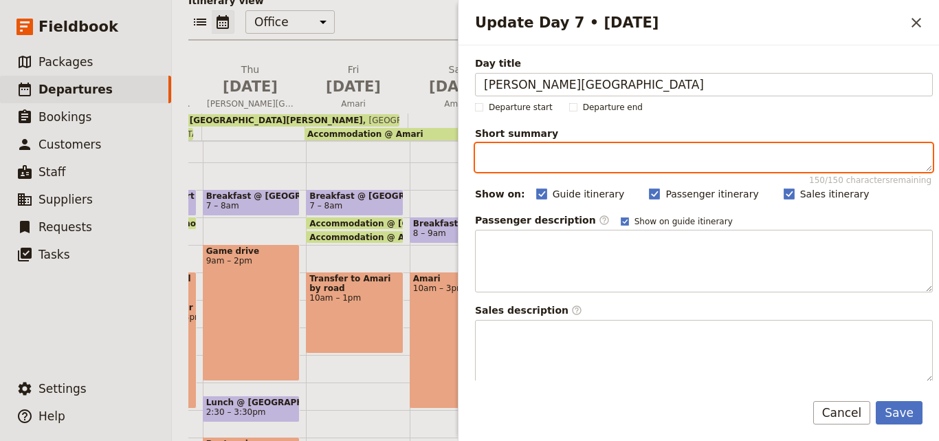
click at [625, 167] on textarea "Short summary 150 / 150 characters remaining" at bounding box center [704, 157] width 458 height 29
paste textarea "Transfer to QENP by road"
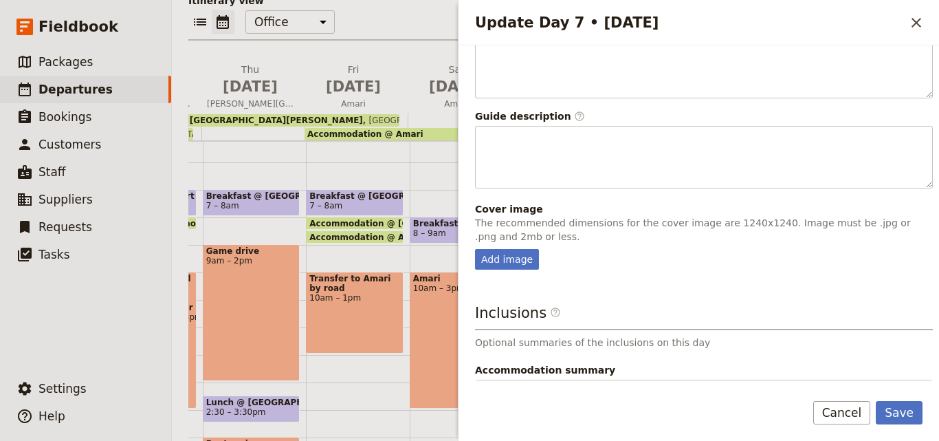
scroll to position [224, 0]
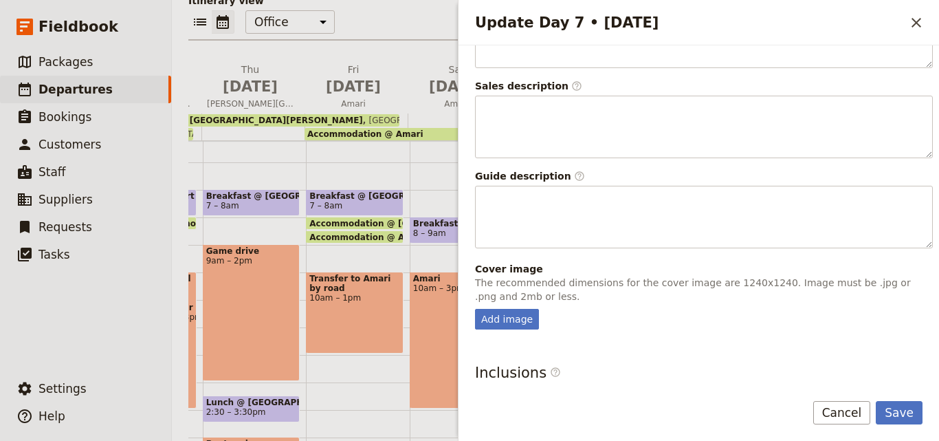
type textarea "Transfer to QENP by road"
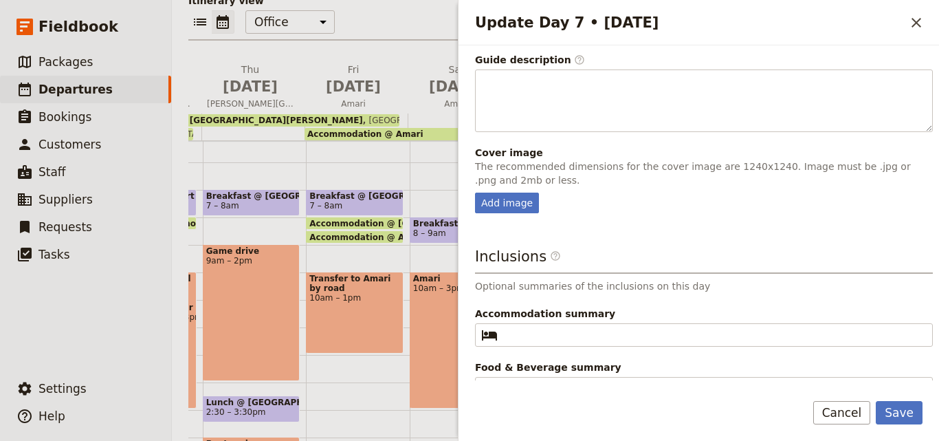
scroll to position [362, 0]
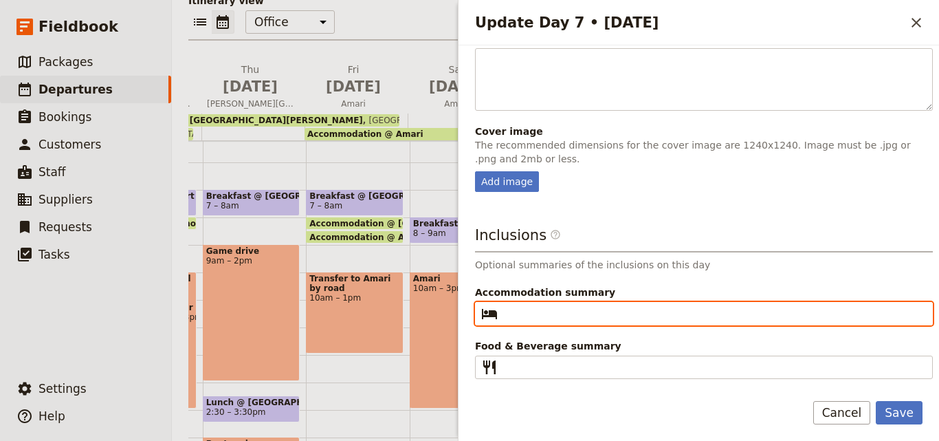
paste input "Enganzi Lodge"
type input "Enganzi Lodge"
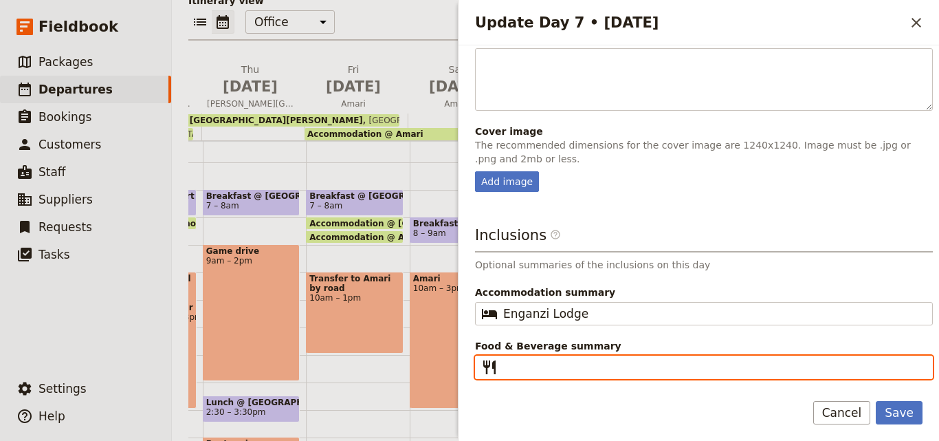
click at [571, 368] on input "Food & Beverage summary ​" at bounding box center [713, 367] width 421 height 16
paste input "B D"
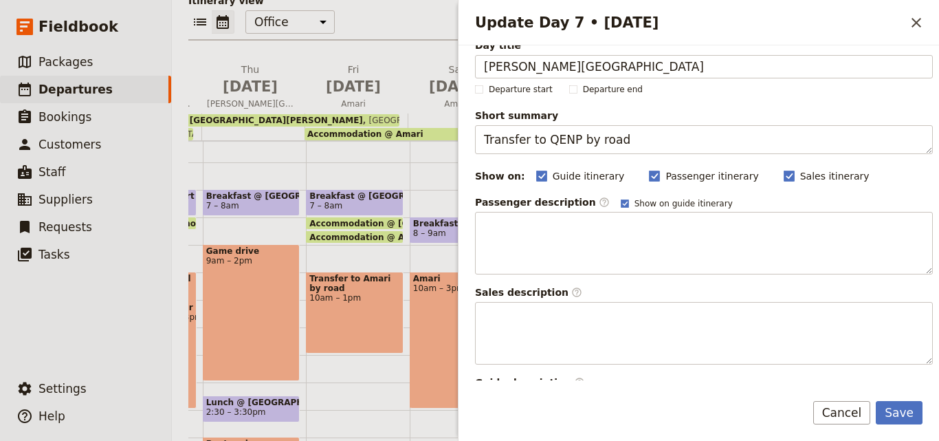
scroll to position [0, 0]
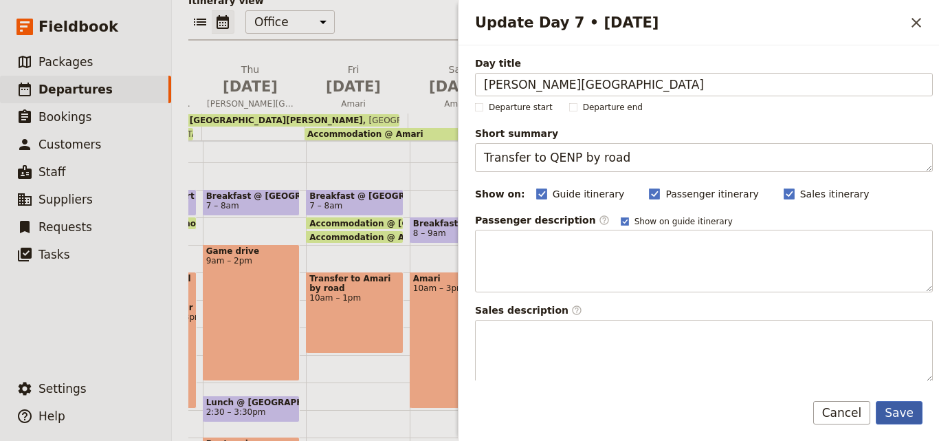
type input "B D"
click at [905, 419] on button "Save" at bounding box center [899, 412] width 47 height 23
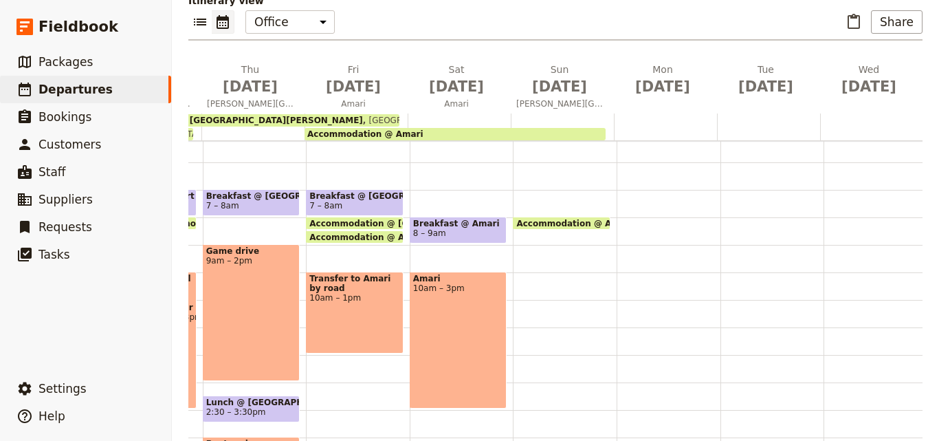
click at [532, 113] on div at bounding box center [562, 126] width 103 height 27
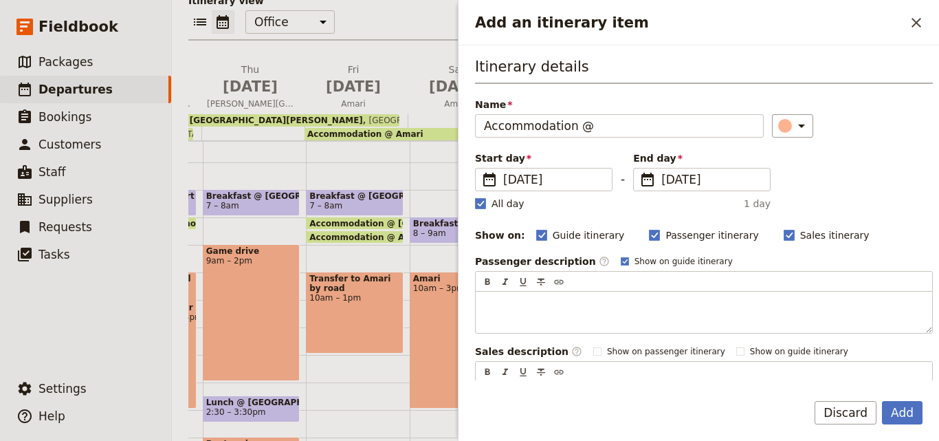
type input "Accommodation @"
click at [477, 203] on rect "Add an itinerary item" at bounding box center [480, 203] width 10 height 10
click at [475, 197] on input "All day" at bounding box center [474, 196] width 1 height 1
checkbox input "false"
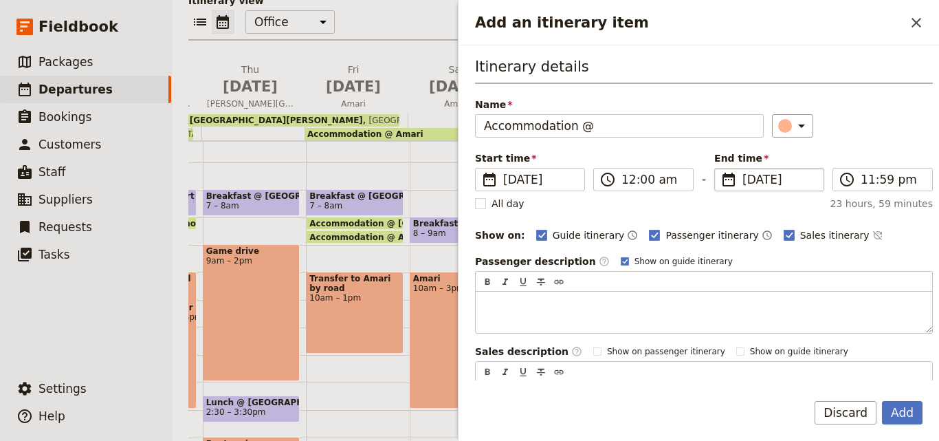
click at [736, 179] on fieldset "​ [DATE] [DATE]" at bounding box center [769, 179] width 110 height 23
click at [720, 168] on input "[DATE]" at bounding box center [720, 168] width 1 height 1
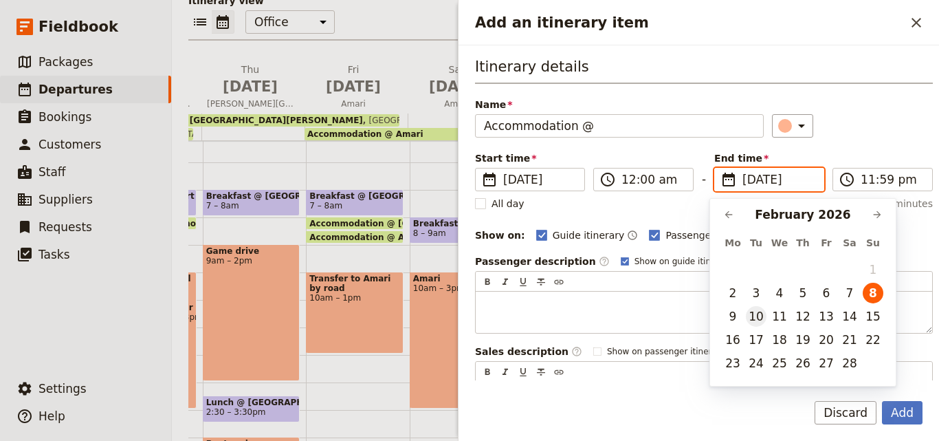
click at [758, 311] on button "10" at bounding box center [756, 316] width 21 height 21
type input "[DATE]"
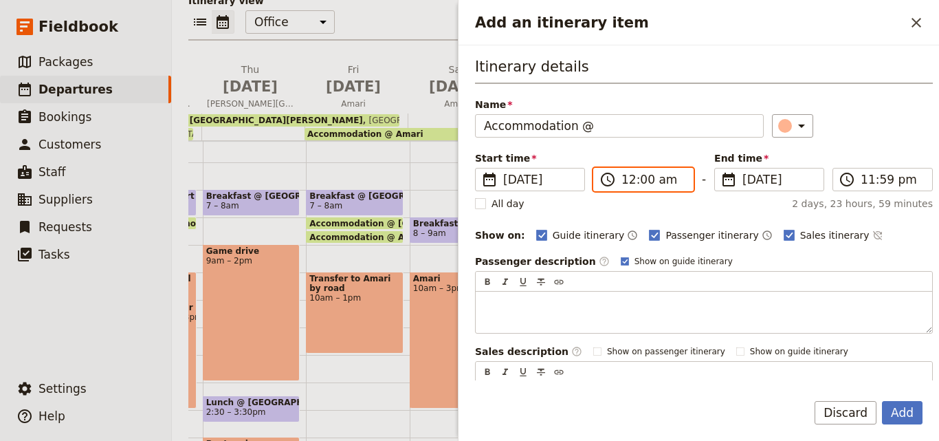
click at [629, 176] on input "12:00 am" at bounding box center [652, 179] width 63 height 16
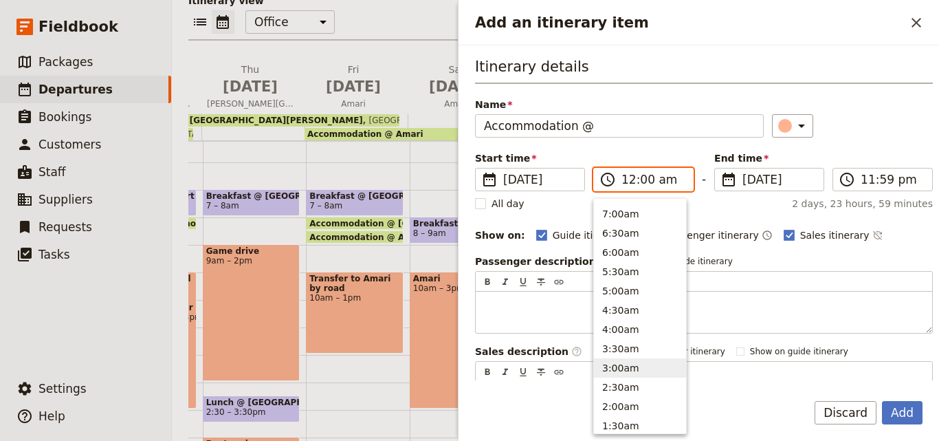
scroll to position [557, 0]
click at [634, 255] on button "8:00am" at bounding box center [640, 250] width 92 height 19
type input "08:00 am"
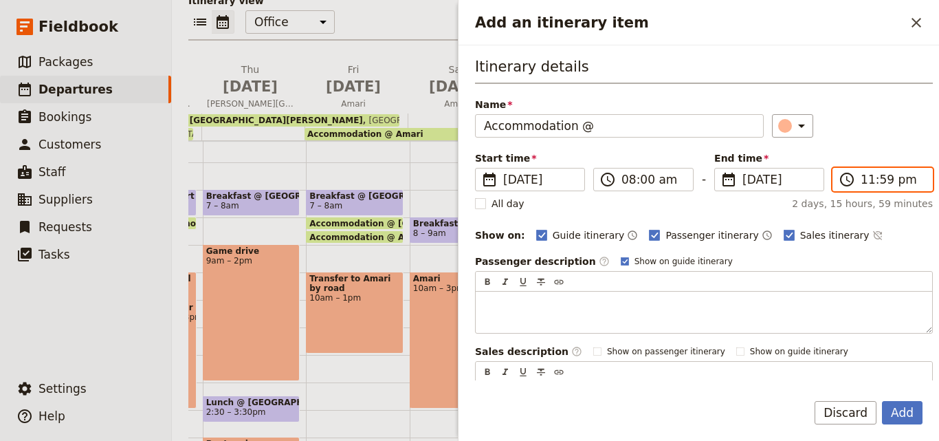
click at [870, 181] on input "11:59 pm" at bounding box center [892, 179] width 63 height 16
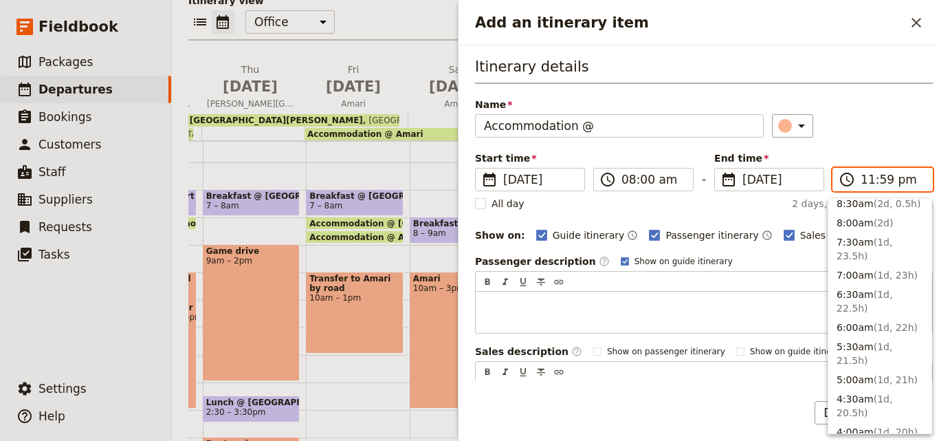
scroll to position [599, 0]
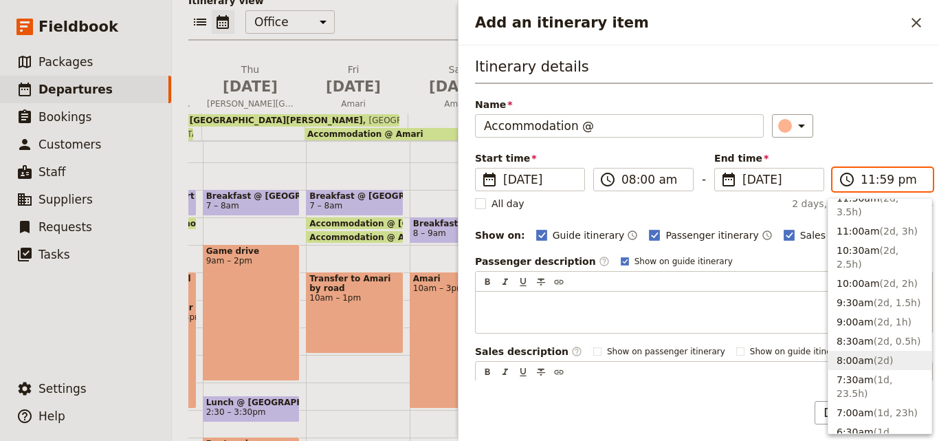
click at [845, 351] on button "8:00am ( 2d )" at bounding box center [879, 360] width 103 height 19
type input "08:00 am"
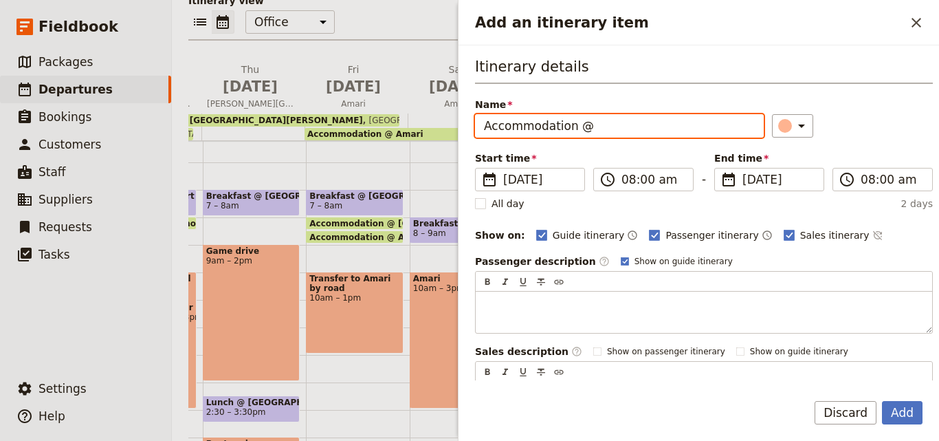
click at [621, 131] on input "Accommodation @" at bounding box center [619, 125] width 289 height 23
paste input "B D"
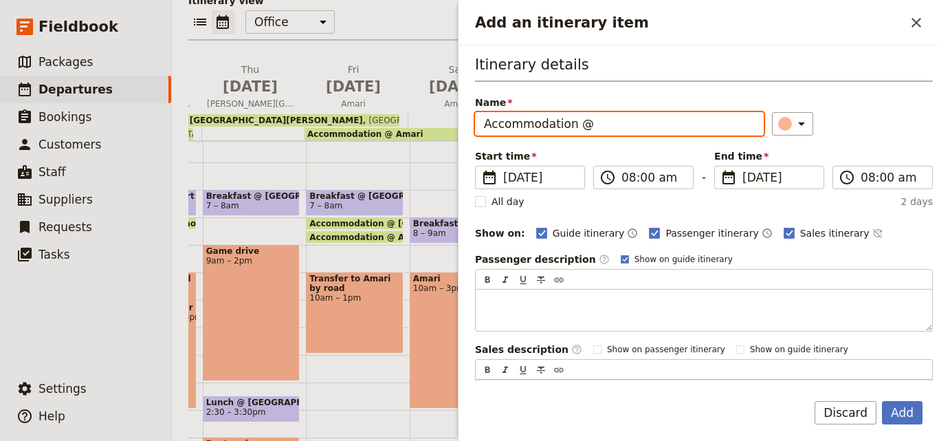
scroll to position [0, 0]
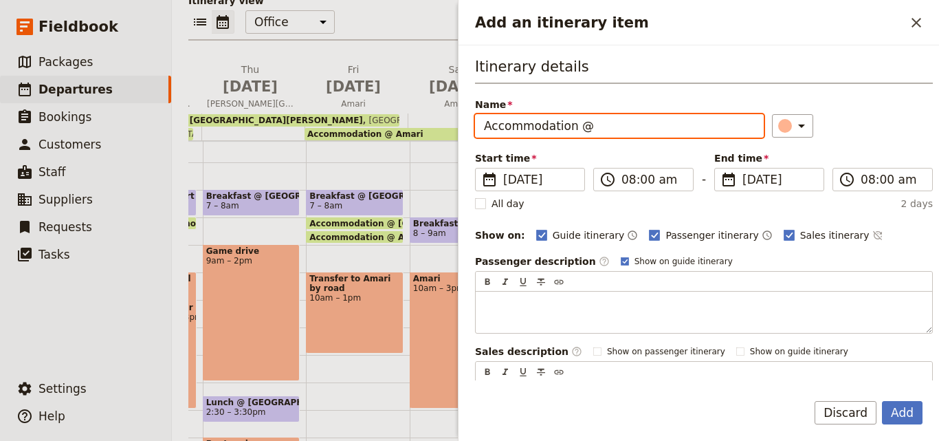
paste input "Enganzi Lodge"
type input "Accommodation @ [GEOGRAPHIC_DATA]"
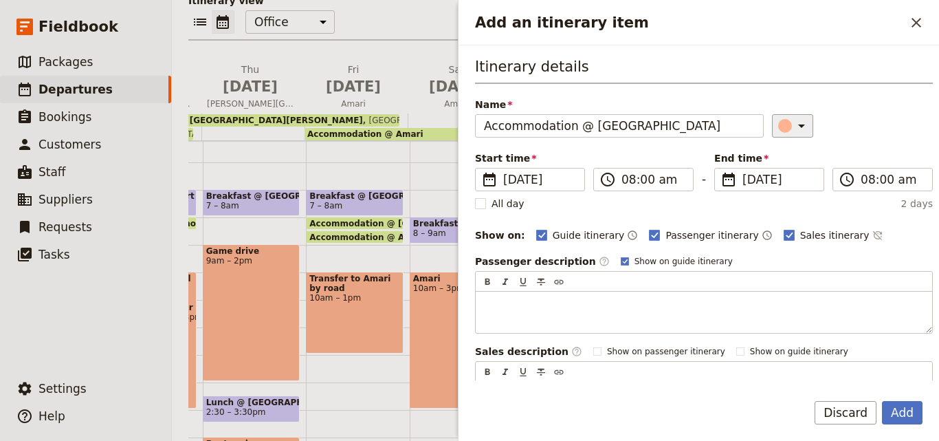
click at [793, 129] on icon "Add an itinerary item" at bounding box center [801, 126] width 16 height 16
click at [771, 168] on div "button" at bounding box center [771, 171] width 14 height 14
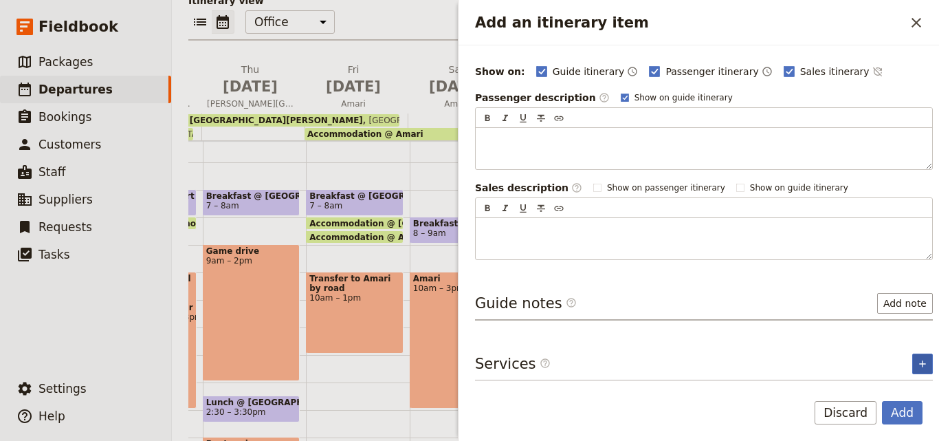
click at [917, 368] on icon "Add service inclusion" at bounding box center [922, 363] width 11 height 11
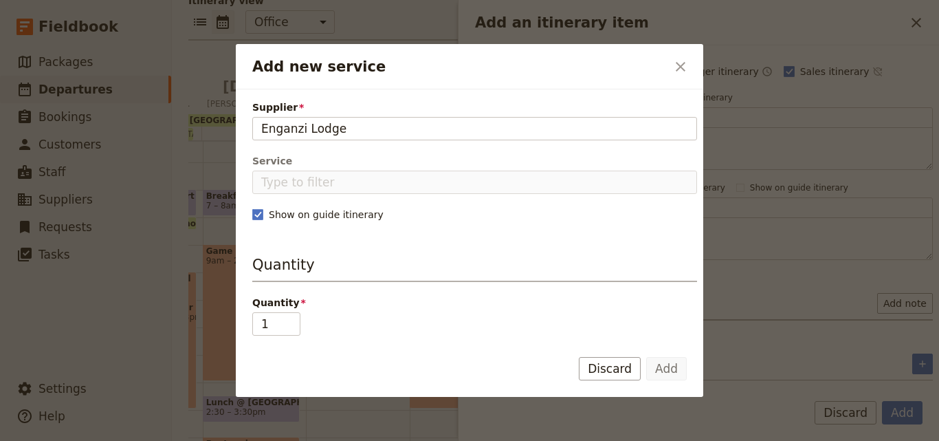
type input "Enganzi Lodge"
click at [324, 117] on fieldset "Add new service" at bounding box center [474, 128] width 445 height 23
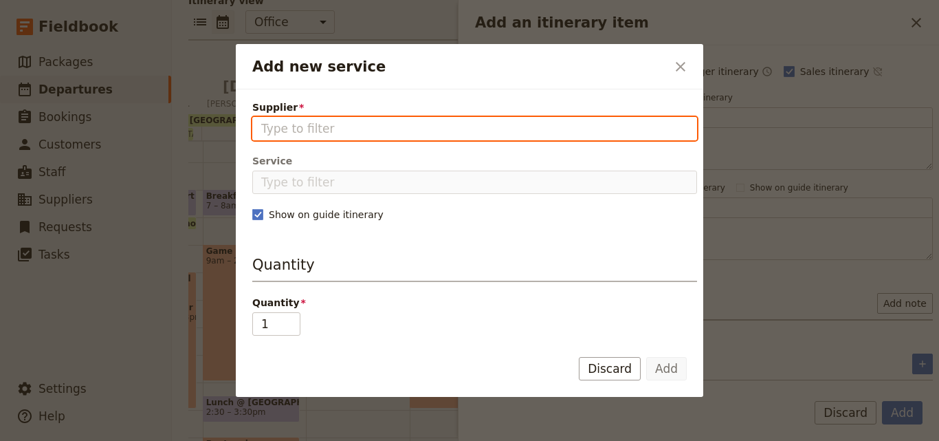
click at [324, 120] on input "Supplier" at bounding box center [474, 128] width 427 height 16
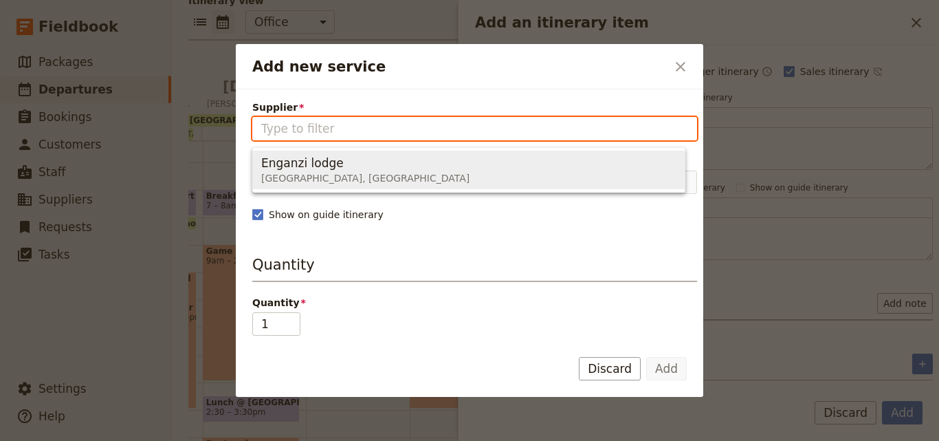
click at [320, 124] on input "Supplier" at bounding box center [474, 128] width 427 height 16
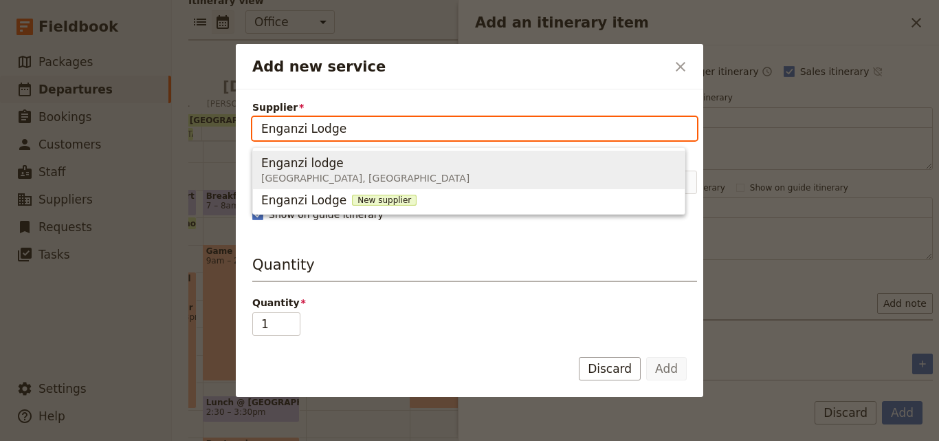
drag, startPoint x: 289, startPoint y: 131, endPoint x: 272, endPoint y: 129, distance: 17.2
click at [272, 129] on input "Enganzi Lodge" at bounding box center [474, 128] width 427 height 16
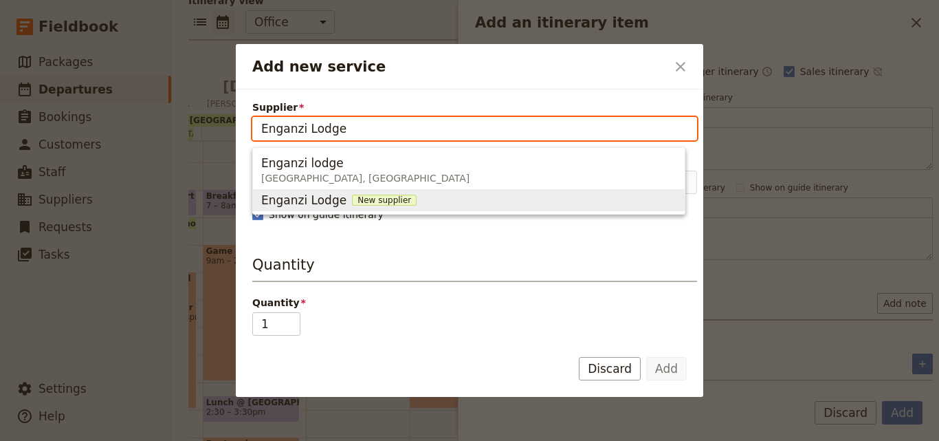
click at [371, 199] on span "New supplier" at bounding box center [384, 200] width 65 height 11
type input "Enganzi Lodge"
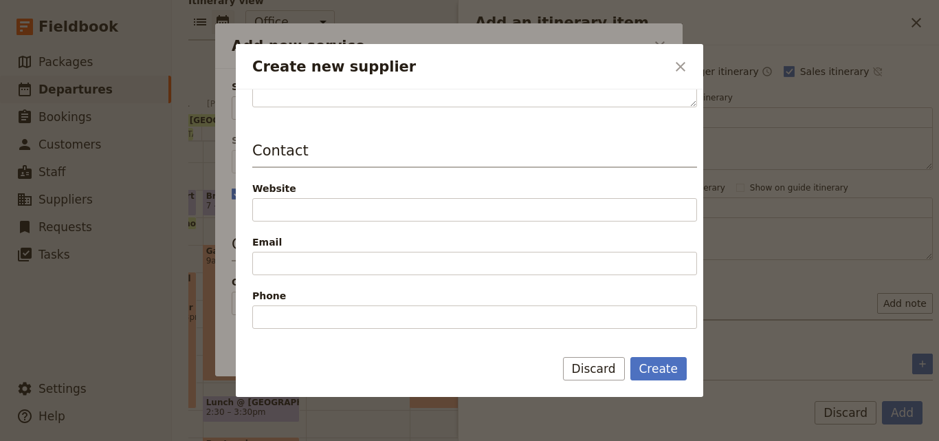
scroll to position [275, 0]
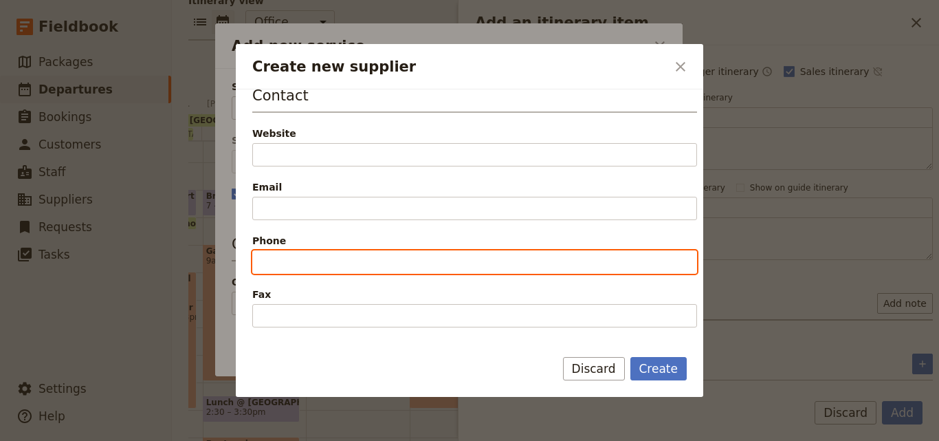
paste input "[PHONE_NUMBER]"
type input "[PHONE_NUMBER]"
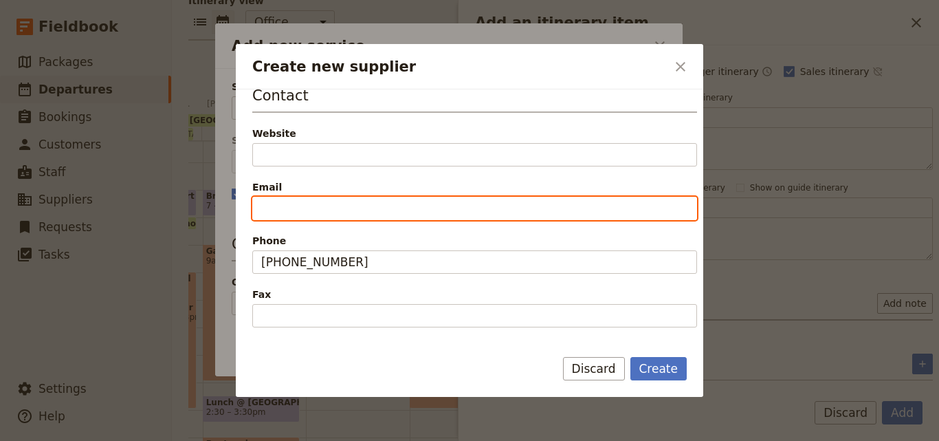
click at [290, 209] on input "Email" at bounding box center [474, 208] width 445 height 23
paste input "[EMAIL_ADDRESS][DOMAIN_NAME]"
type input "[EMAIL_ADDRESS][DOMAIN_NAME]"
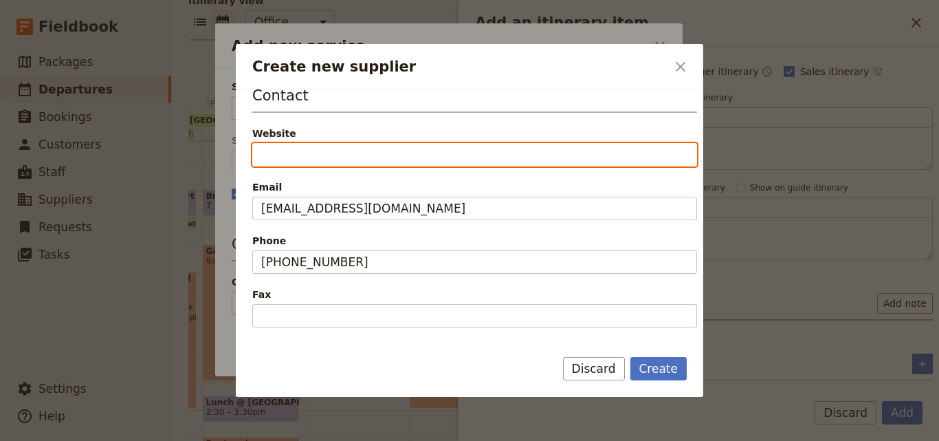
paste input "[URL][DOMAIN_NAME]"
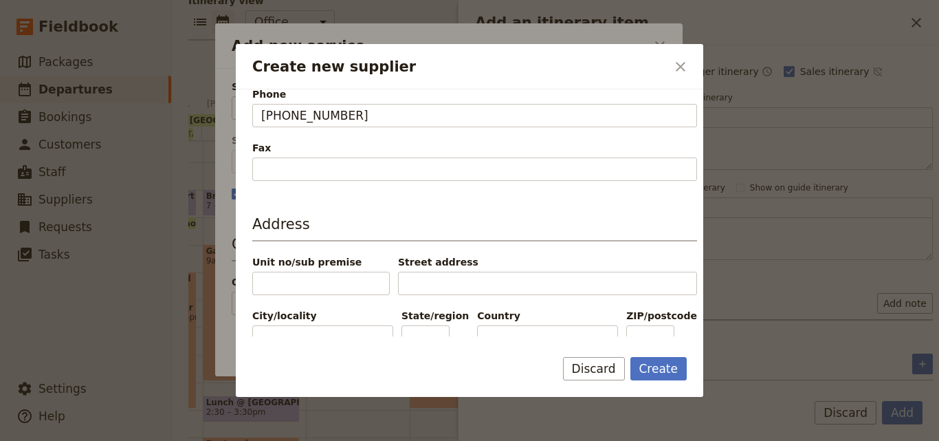
scroll to position [452, 0]
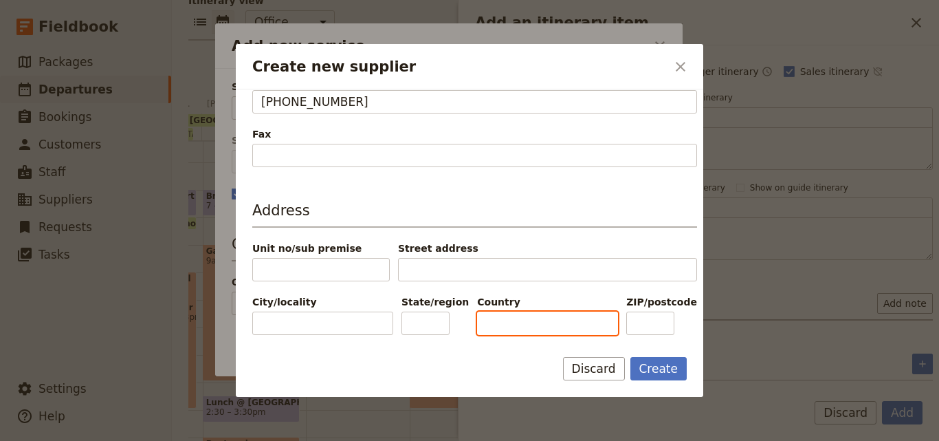
type input "[URL][DOMAIN_NAME]"
drag, startPoint x: 484, startPoint y: 328, endPoint x: 499, endPoint y: 293, distance: 37.5
click at [484, 328] on input "Country" at bounding box center [547, 322] width 141 height 23
paste input "[GEOGRAPHIC_DATA]"
click at [482, 322] on input "[GEOGRAPHIC_DATA]" at bounding box center [547, 322] width 141 height 23
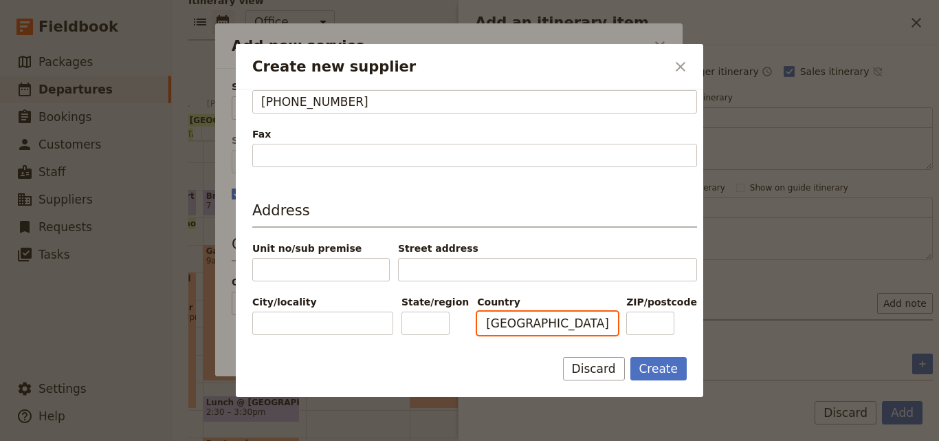
type input "[GEOGRAPHIC_DATA]"
click at [415, 351] on form "Supplier information Name Enganzi Lodge Status Active Inactive Details Contact …" at bounding box center [469, 242] width 467 height 307
click at [550, 322] on input "[GEOGRAPHIC_DATA]" at bounding box center [547, 322] width 141 height 23
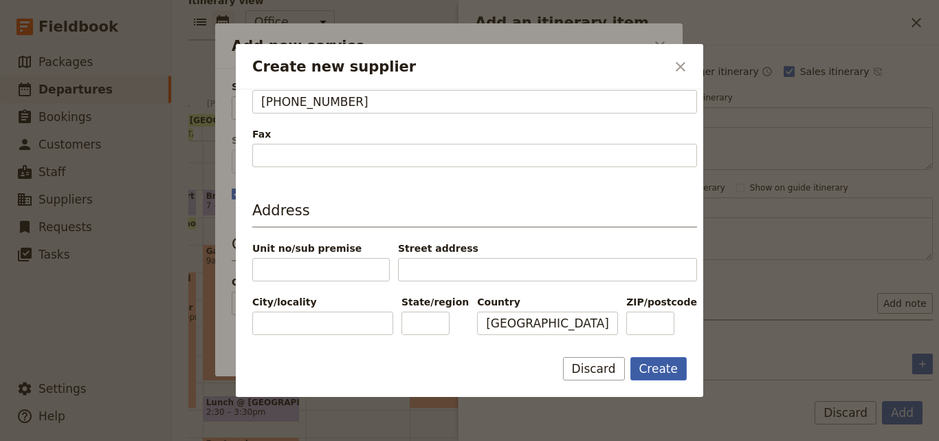
click at [651, 362] on button "Create" at bounding box center [658, 368] width 57 height 23
type input "Enganzi Lodge"
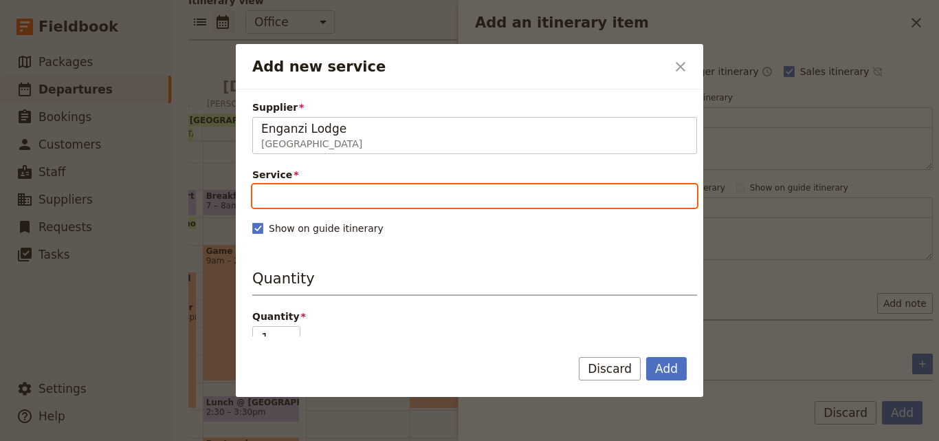
click at [323, 203] on input "Service" at bounding box center [474, 195] width 445 height 23
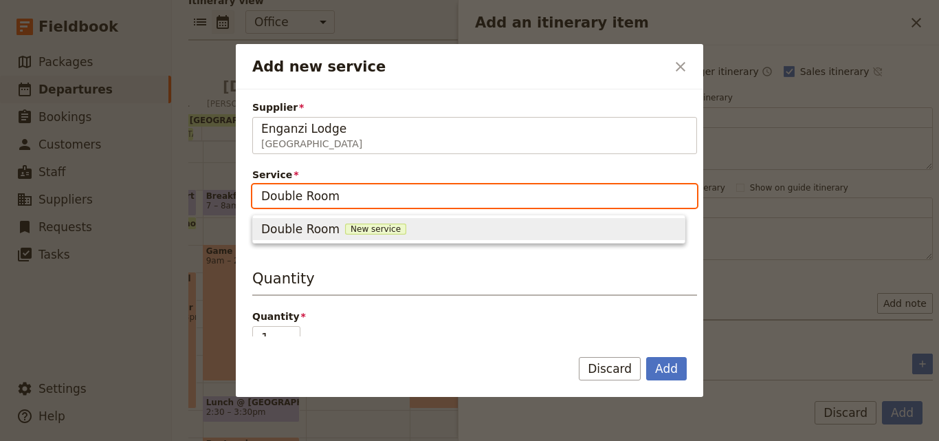
click at [348, 230] on span "New service" at bounding box center [375, 228] width 61 height 11
type input "Double Room"
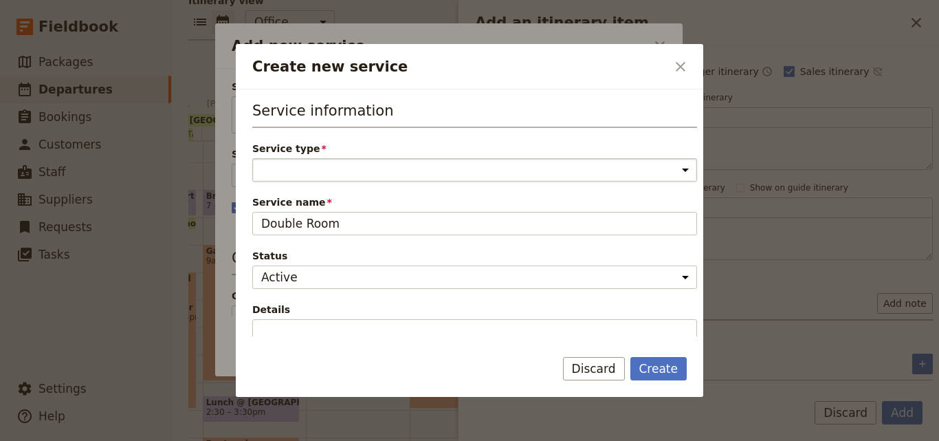
click at [330, 170] on select "Accommodation Activity Transport Flight Food and beverage Other" at bounding box center [474, 169] width 445 height 23
select select "AccommodationService"
click at [252, 158] on select "Accommodation Activity Transport Flight Food and beverage Other" at bounding box center [474, 169] width 445 height 23
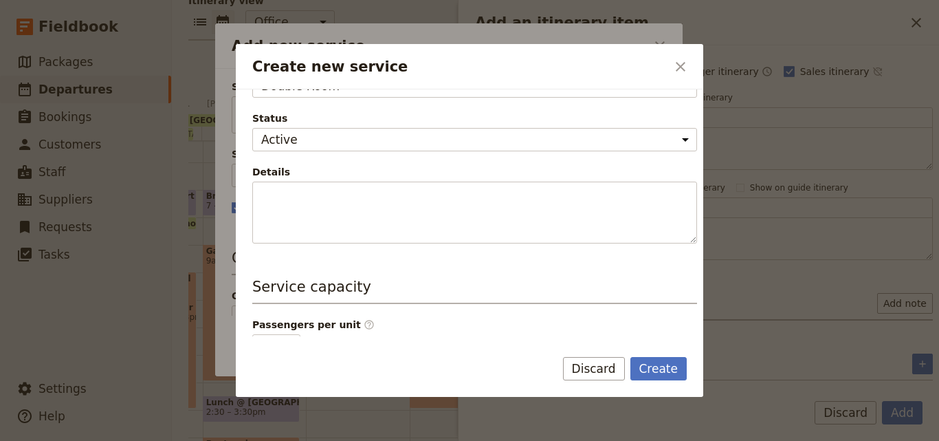
scroll to position [275, 0]
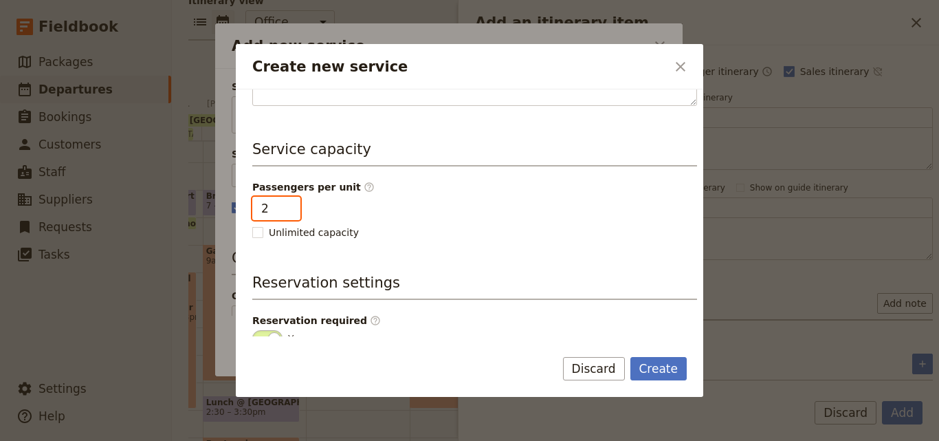
type input "2"
click at [289, 206] on input "2" at bounding box center [276, 208] width 48 height 23
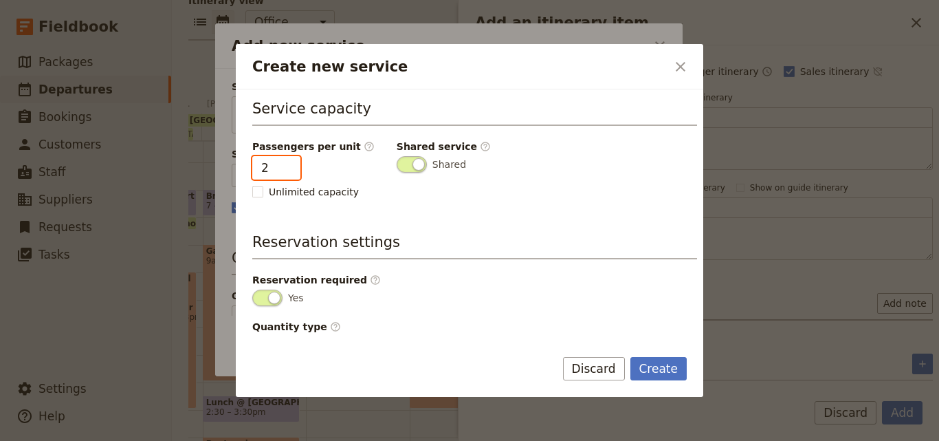
scroll to position [347, 0]
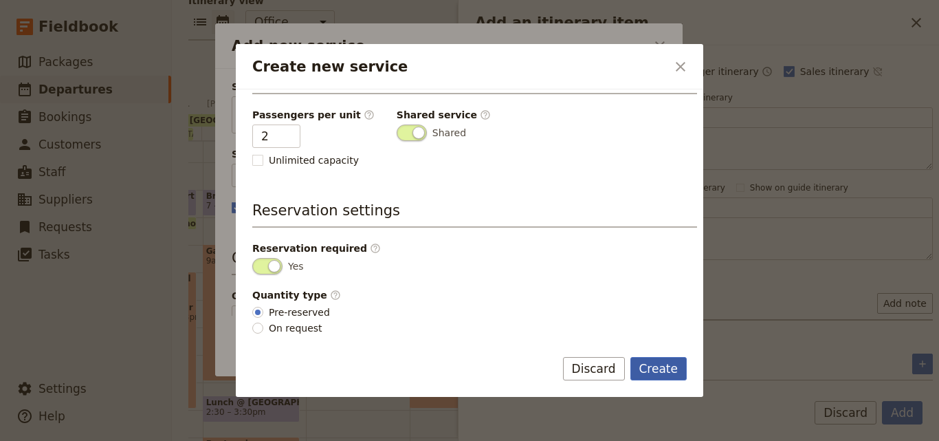
click at [653, 366] on button "Create" at bounding box center [658, 368] width 57 height 23
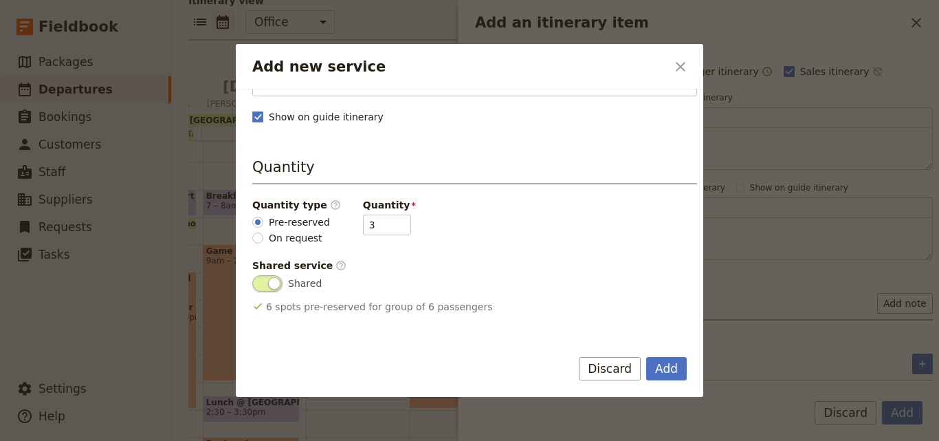
scroll to position [206, 0]
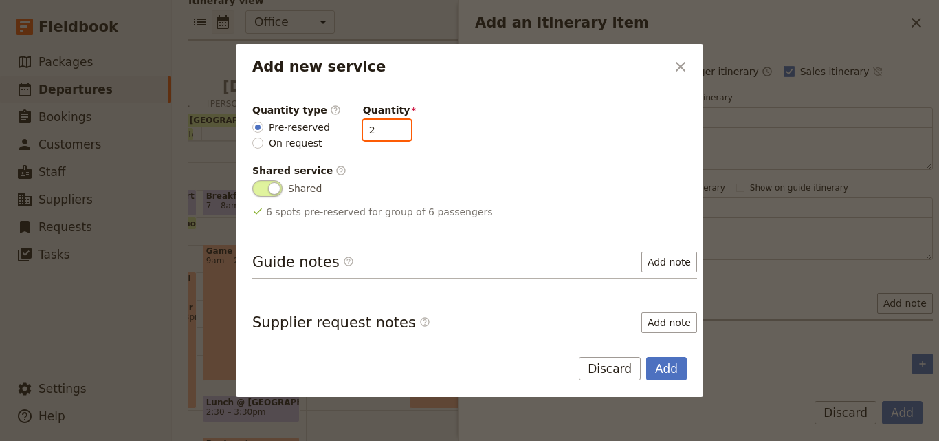
click at [386, 135] on input "2" at bounding box center [387, 130] width 48 height 21
type input "1"
click at [386, 135] on input "1" at bounding box center [387, 130] width 48 height 21
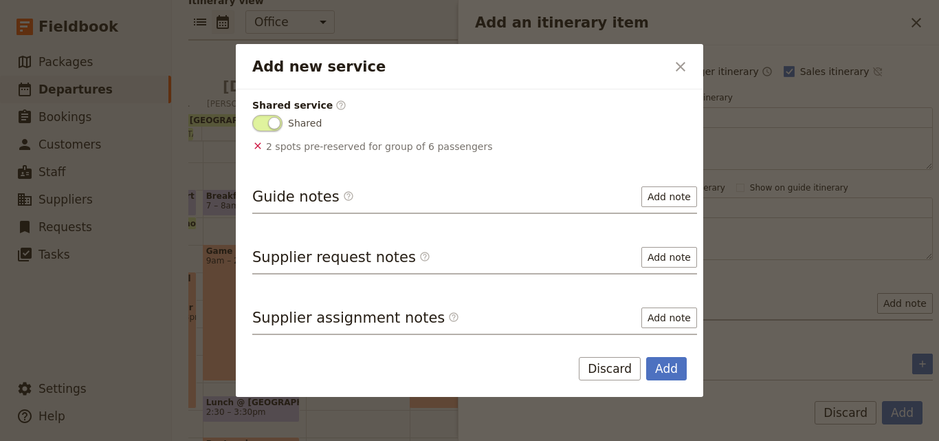
scroll to position [0, 0]
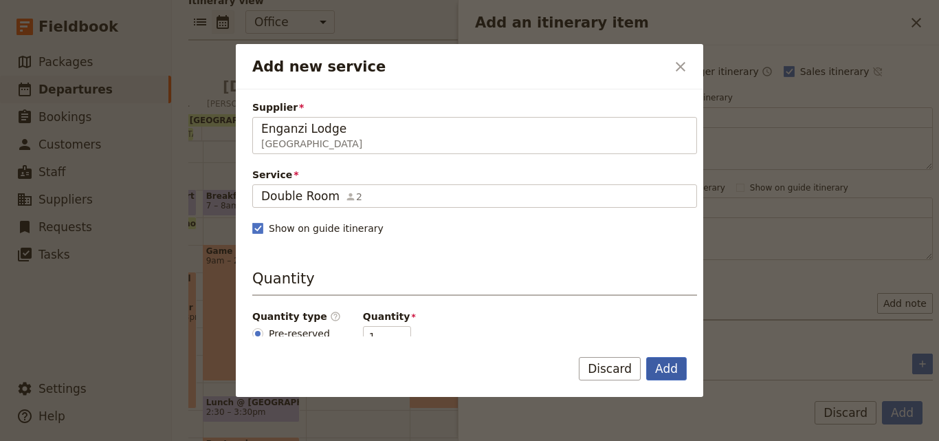
click at [671, 362] on button "Add" at bounding box center [666, 368] width 41 height 23
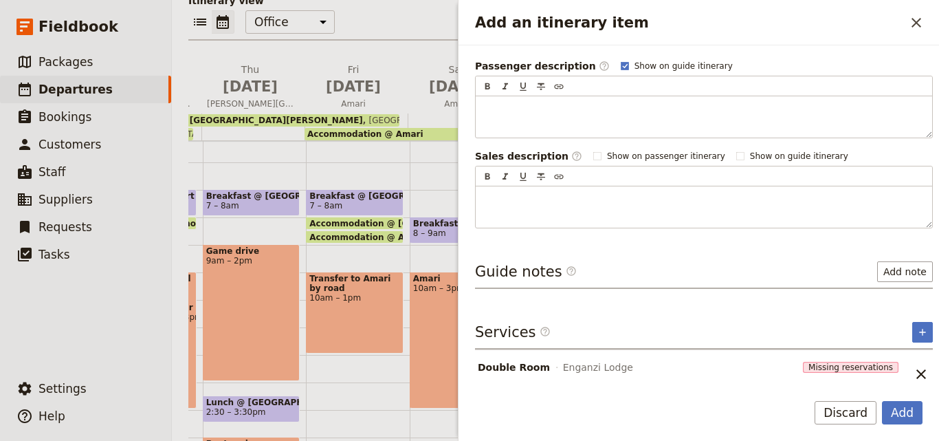
scroll to position [212, 0]
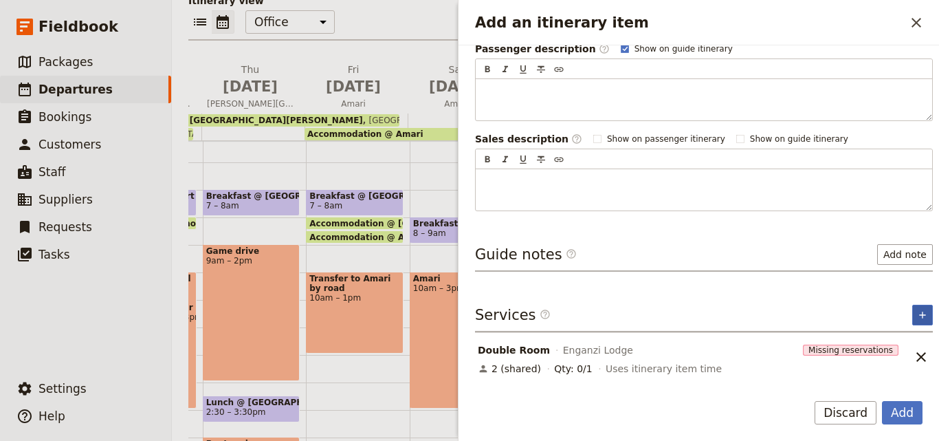
click at [912, 320] on button "​" at bounding box center [922, 314] width 21 height 21
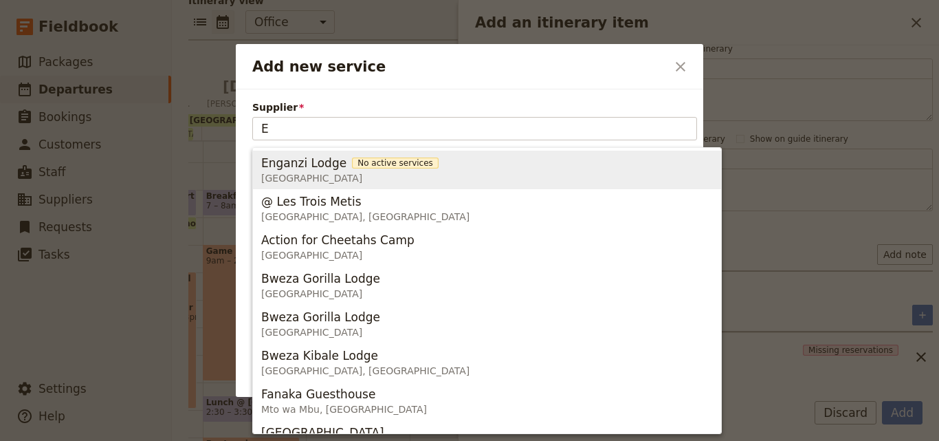
click at [318, 164] on span "Enganzi Lodge" at bounding box center [303, 163] width 85 height 16
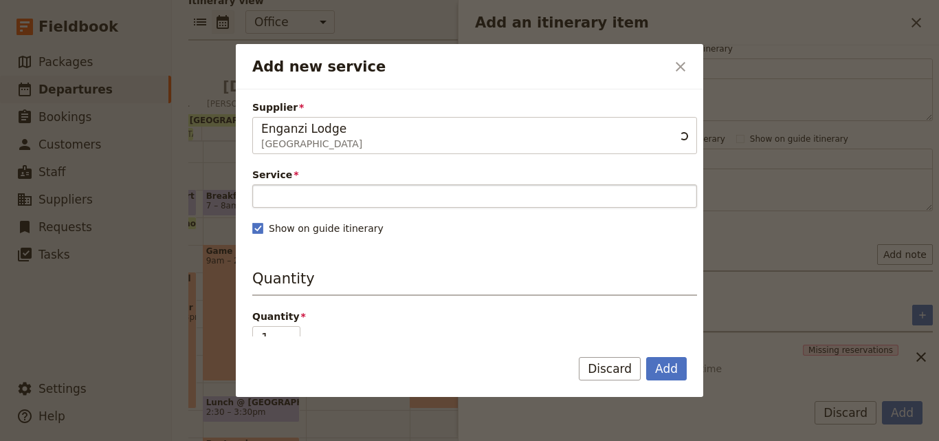
type input "Enganzi Lodge"
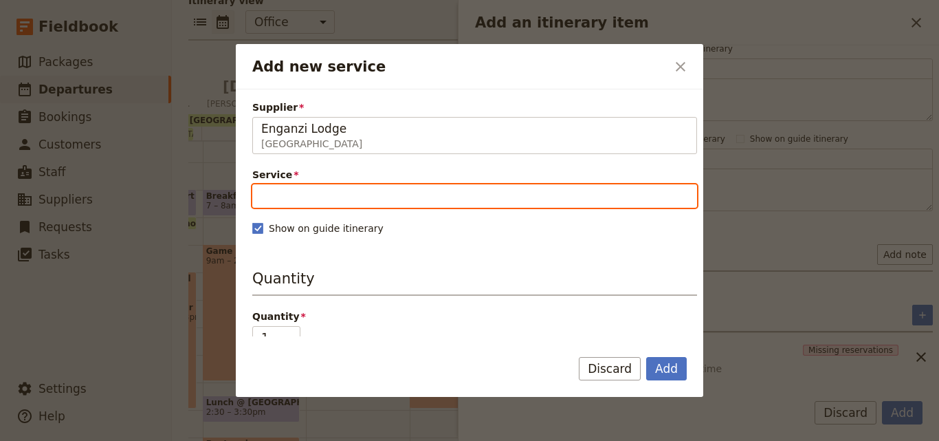
click at [343, 195] on input "Service" at bounding box center [474, 195] width 445 height 23
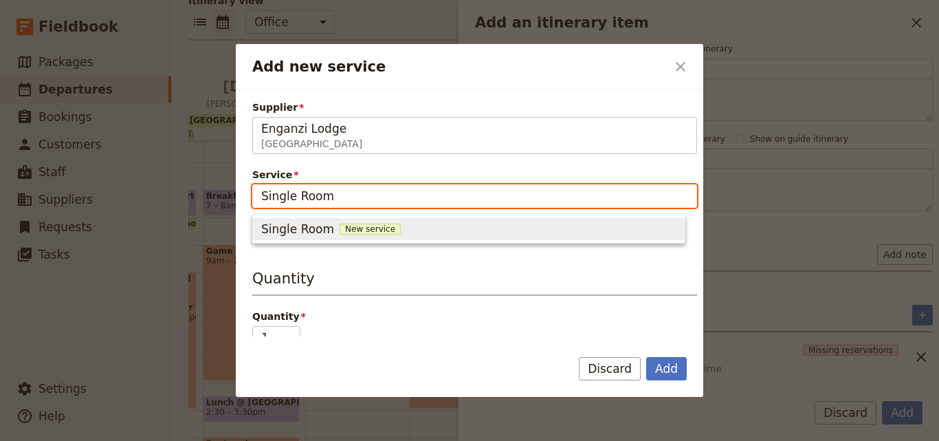
click at [357, 225] on span "New service" at bounding box center [370, 228] width 61 height 11
type input "Single Room"
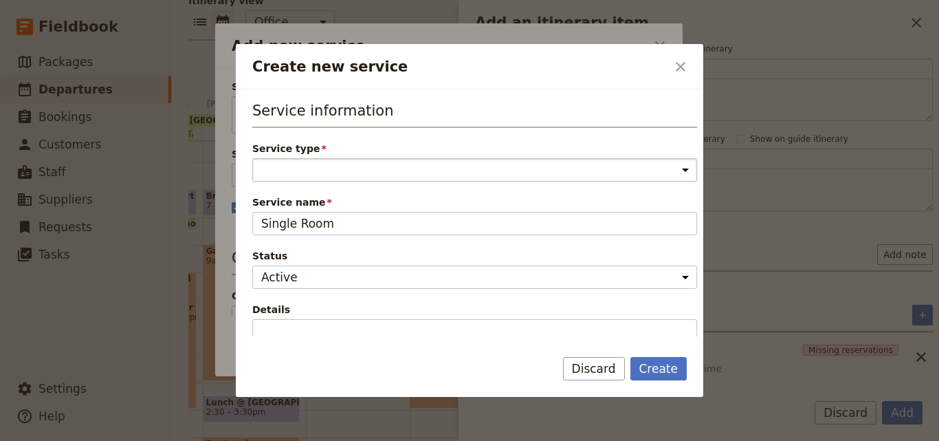
click at [349, 167] on select "Accommodation Activity Transport Flight Food and beverage Other" at bounding box center [474, 169] width 445 height 23
select select "AccommodationService"
click at [252, 158] on select "Accommodation Activity Transport Flight Food and beverage Other" at bounding box center [474, 169] width 445 height 23
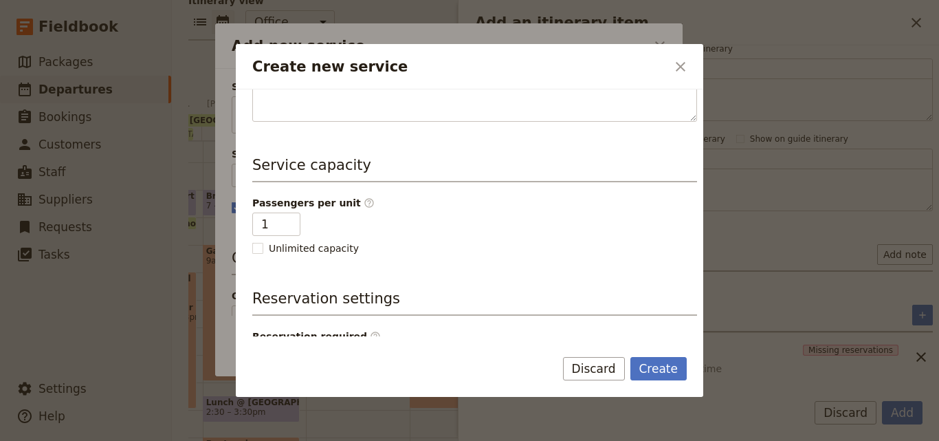
scroll to position [344, 0]
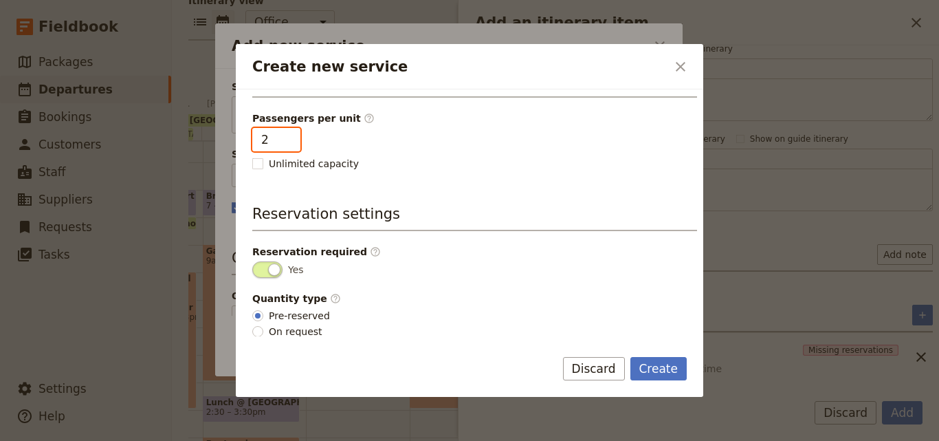
type input "2"
click at [286, 135] on input "2" at bounding box center [276, 139] width 48 height 23
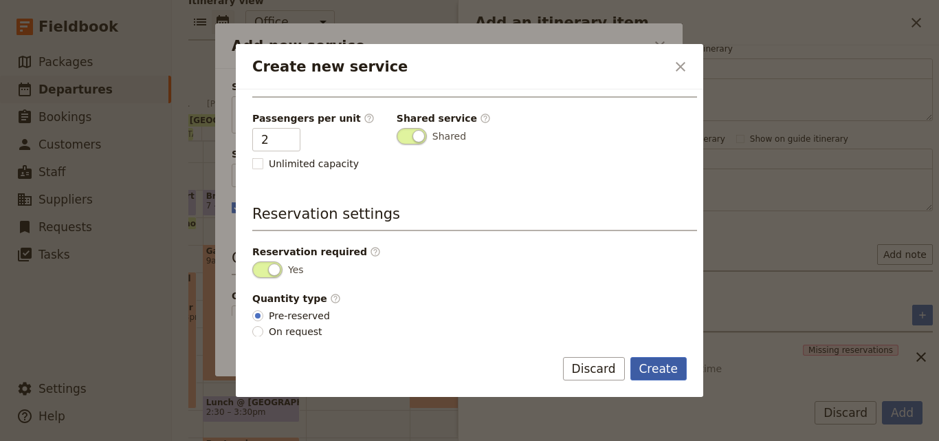
click at [665, 359] on button "Create" at bounding box center [658, 368] width 57 height 23
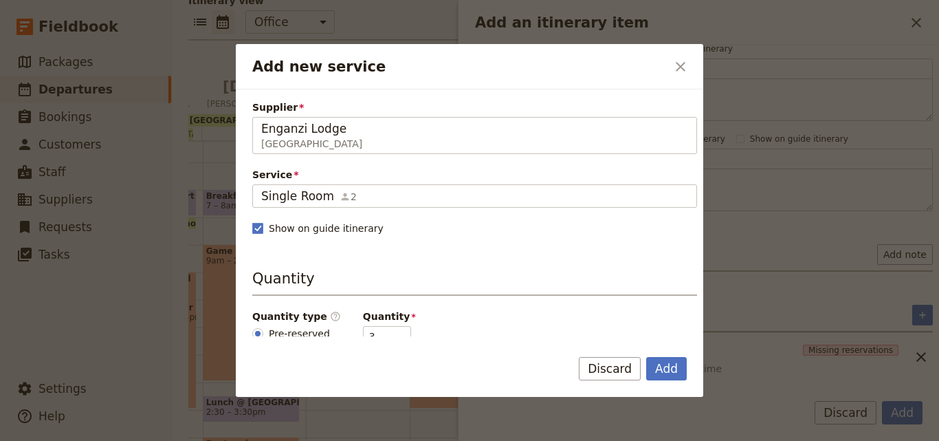
scroll to position [206, 0]
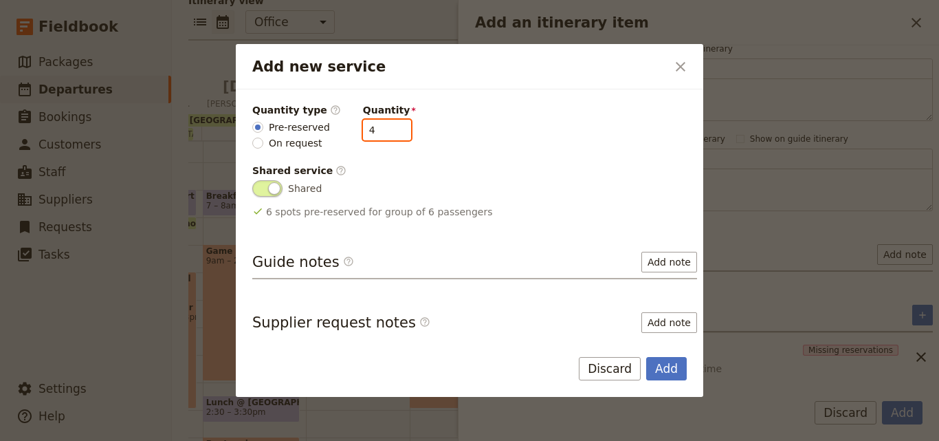
click at [389, 125] on input "4" at bounding box center [387, 130] width 48 height 21
click at [389, 125] on input "5" at bounding box center [387, 130] width 48 height 21
click at [392, 133] on input "4" at bounding box center [387, 130] width 48 height 21
click at [392, 133] on input "3" at bounding box center [387, 130] width 48 height 21
type input "2"
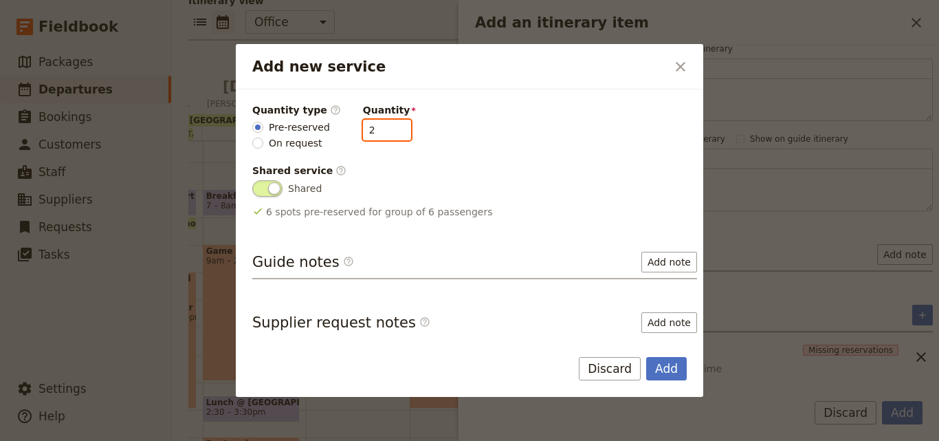
click at [392, 133] on input "2" at bounding box center [387, 130] width 48 height 21
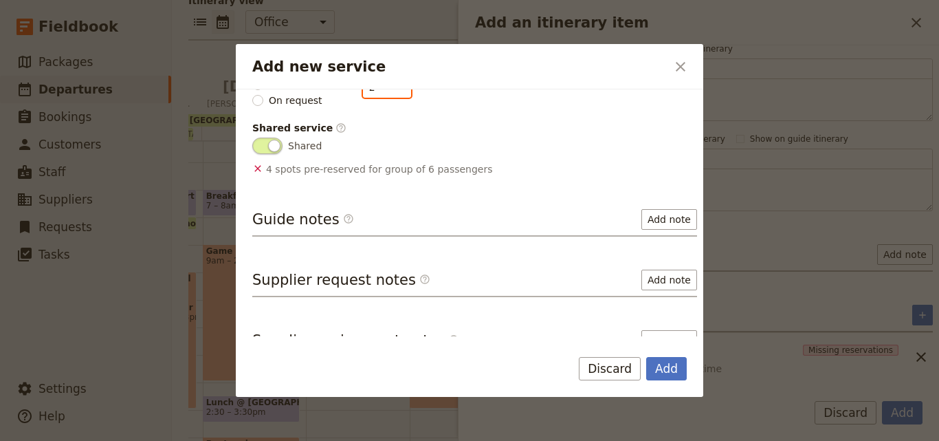
scroll to position [271, 0]
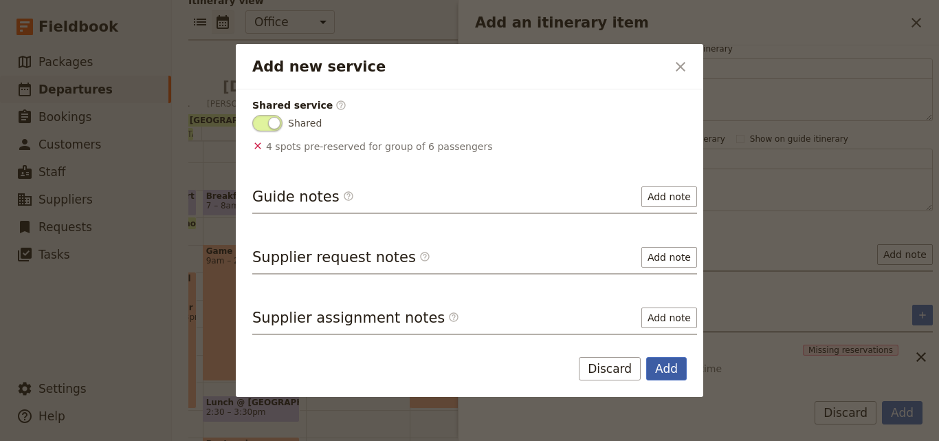
click at [667, 364] on button "Add" at bounding box center [666, 368] width 41 height 23
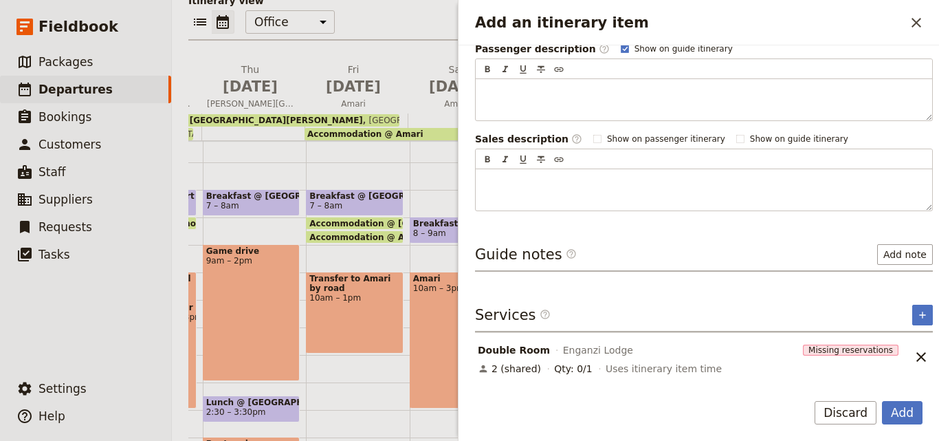
scroll to position [261, 0]
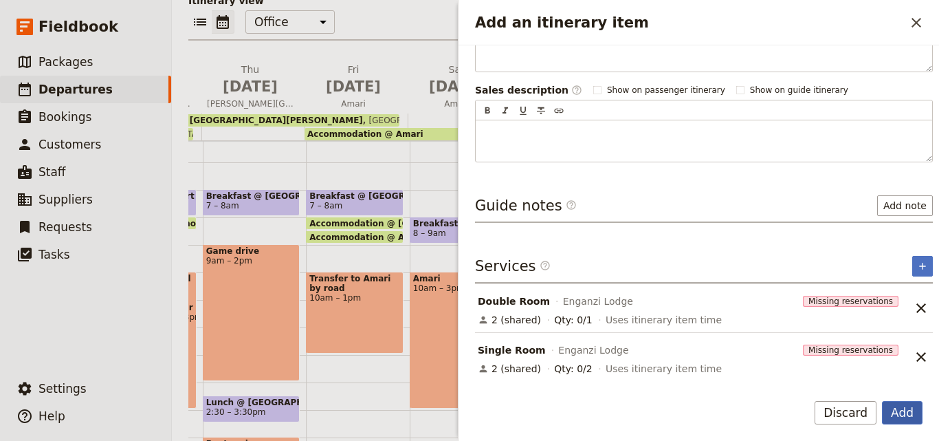
click at [902, 414] on button "Add" at bounding box center [902, 412] width 41 height 23
